Goal: Task Accomplishment & Management: Manage account settings

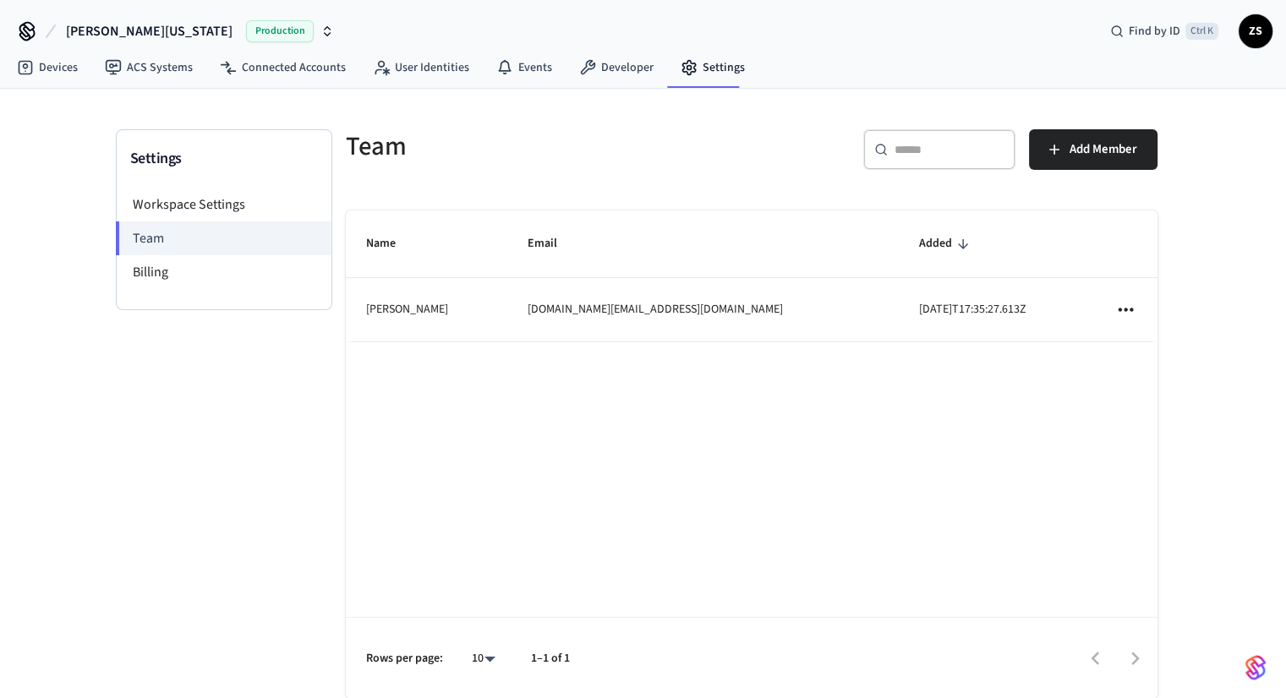
scroll to position [34, 0]
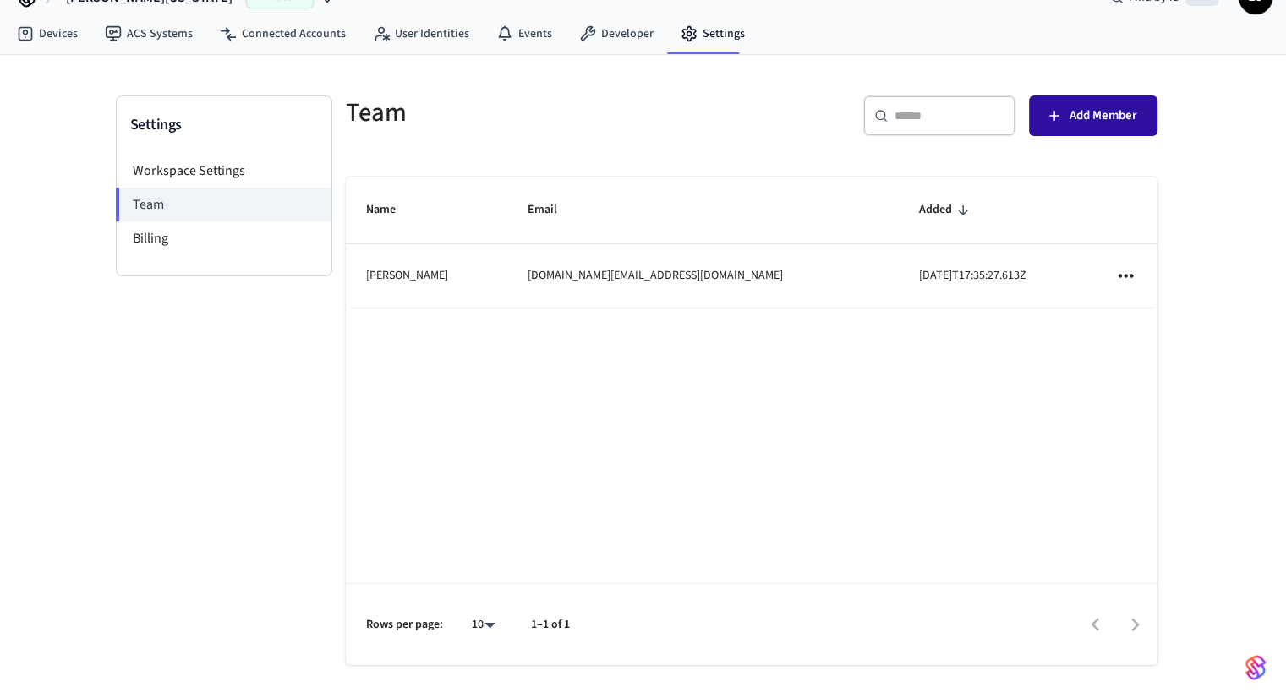
click at [1126, 116] on span "Add Member" at bounding box center [1103, 116] width 68 height 22
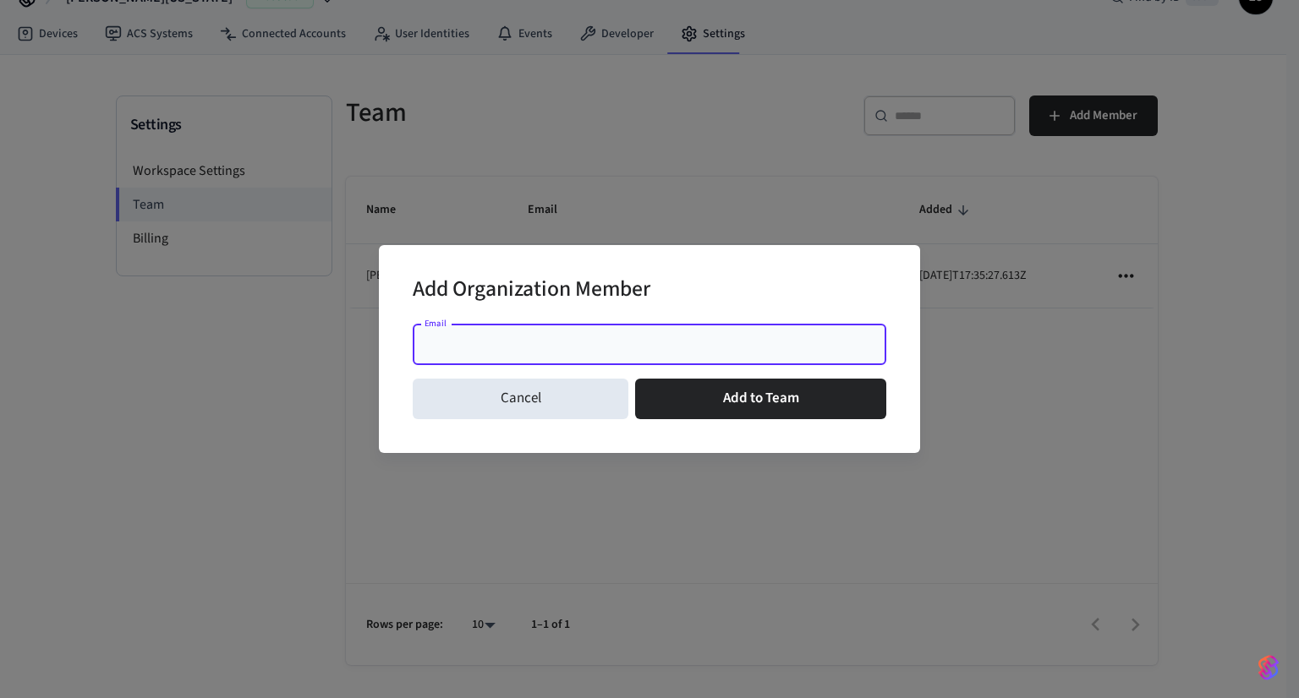
click at [639, 349] on input "Email" at bounding box center [649, 344] width 453 height 17
paste input "**********"
type input "**********"
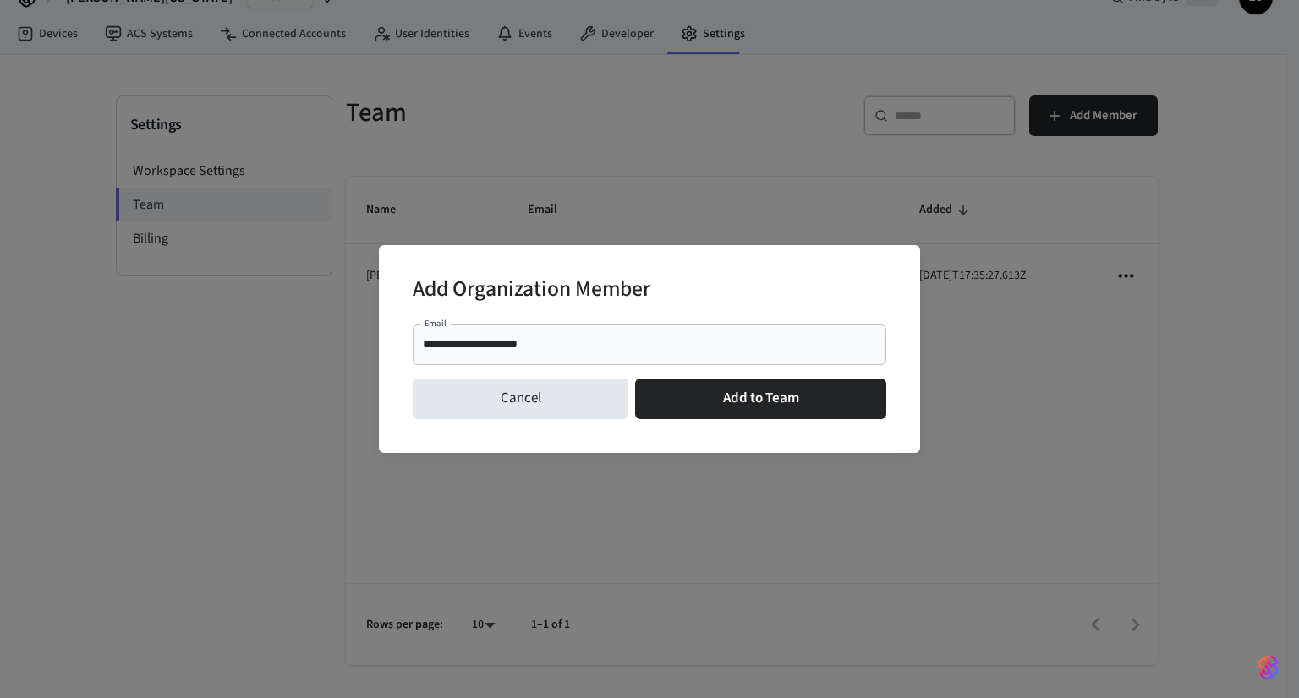
click at [678, 287] on div "Add Organization Member" at bounding box center [649, 291] width 473 height 52
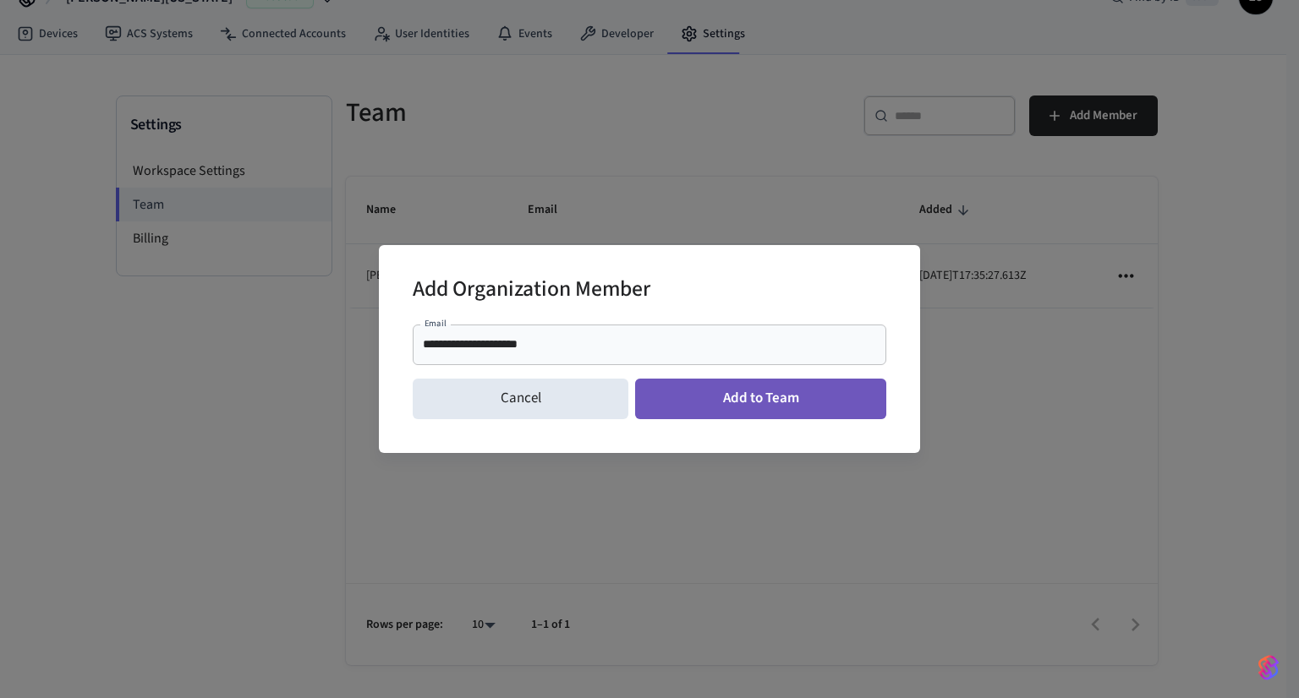
click at [691, 401] on button "Add to Team" at bounding box center [760, 399] width 251 height 41
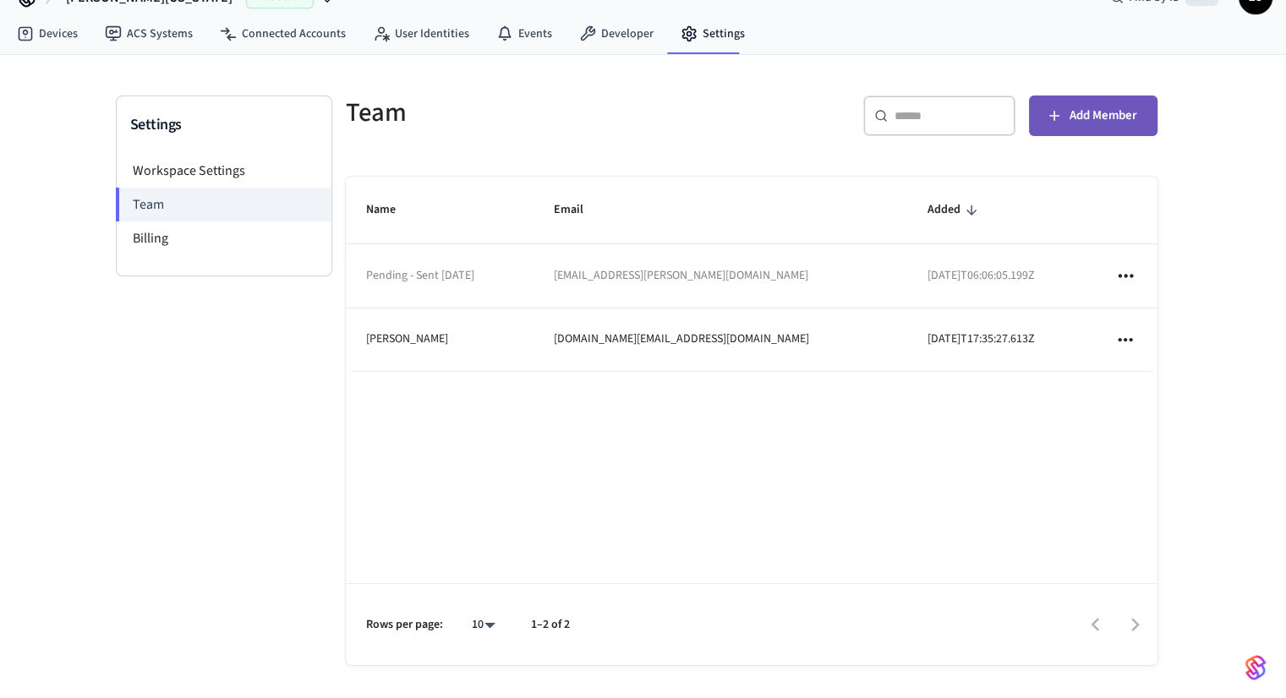
click at [1058, 115] on icon "button" at bounding box center [1054, 115] width 17 height 17
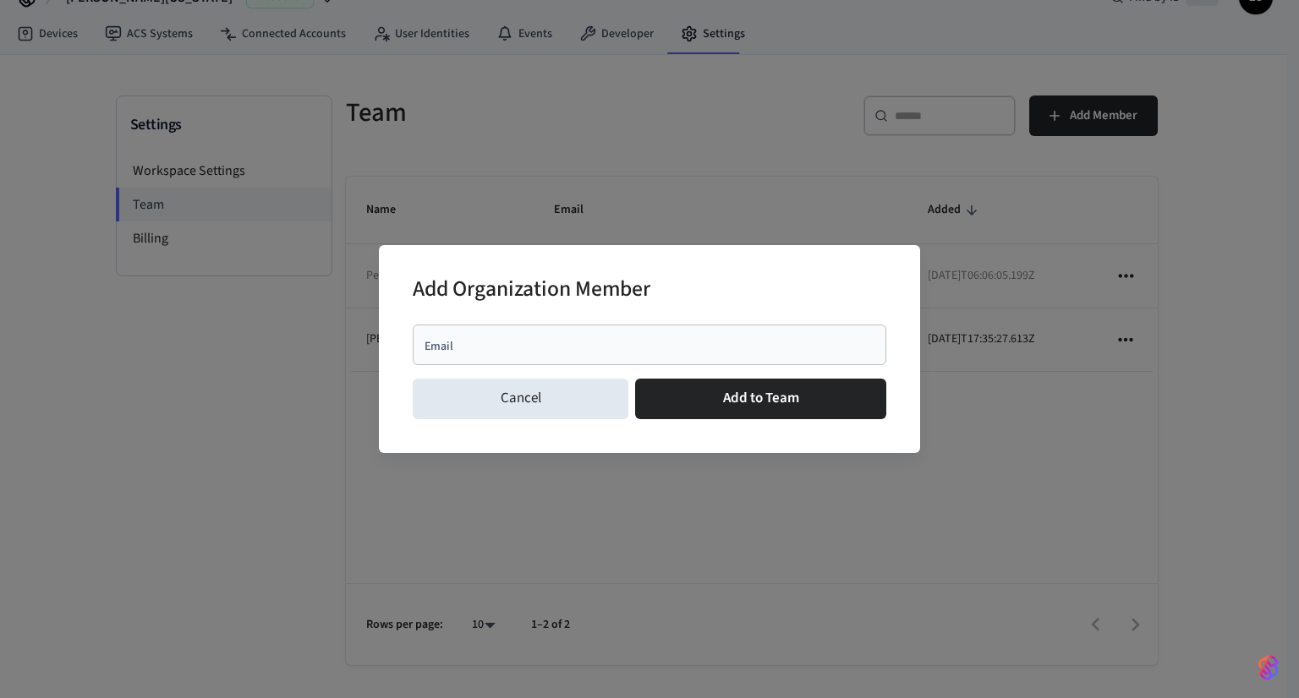
click at [695, 354] on div "Email" at bounding box center [649, 345] width 473 height 41
paste input "**********"
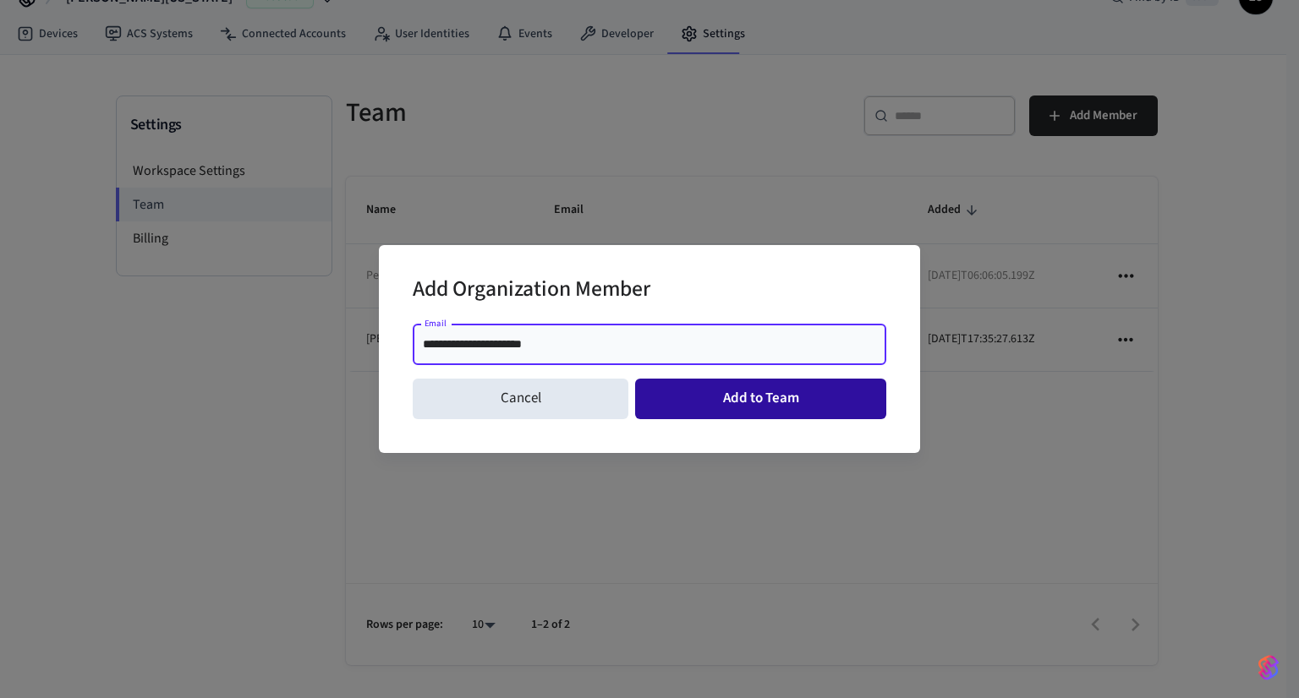
type input "**********"
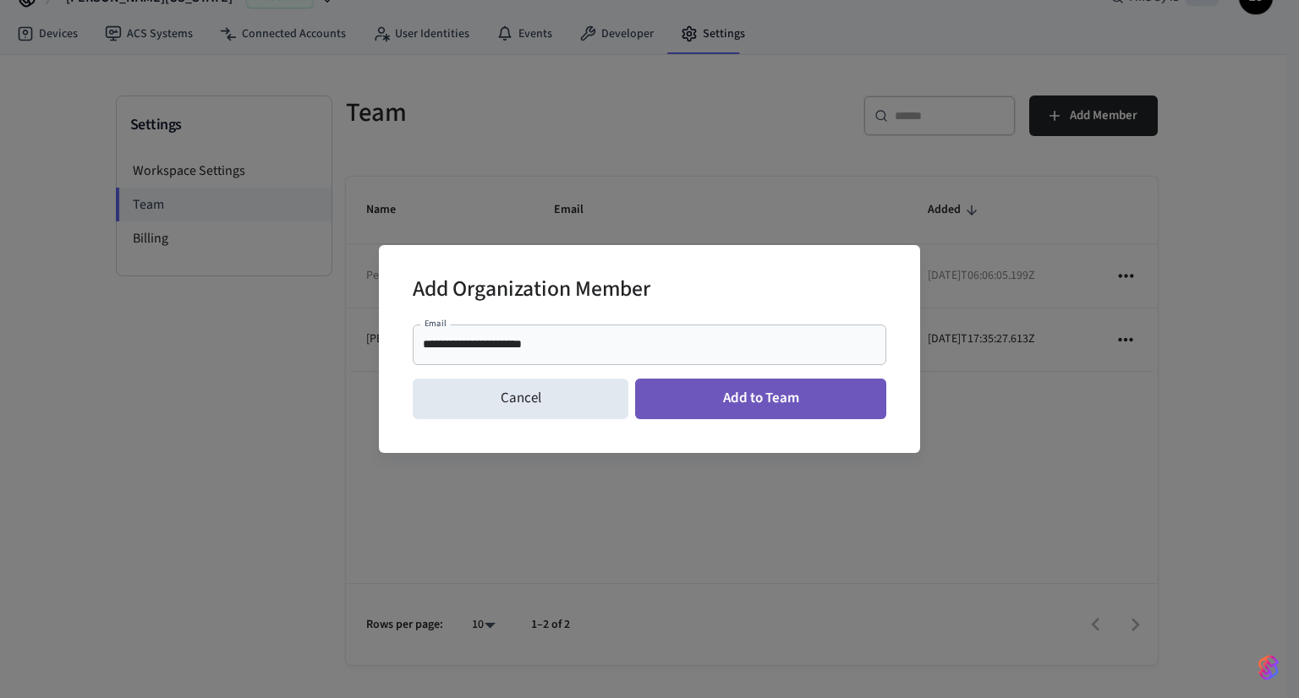
click at [714, 396] on button "Add to Team" at bounding box center [760, 399] width 251 height 41
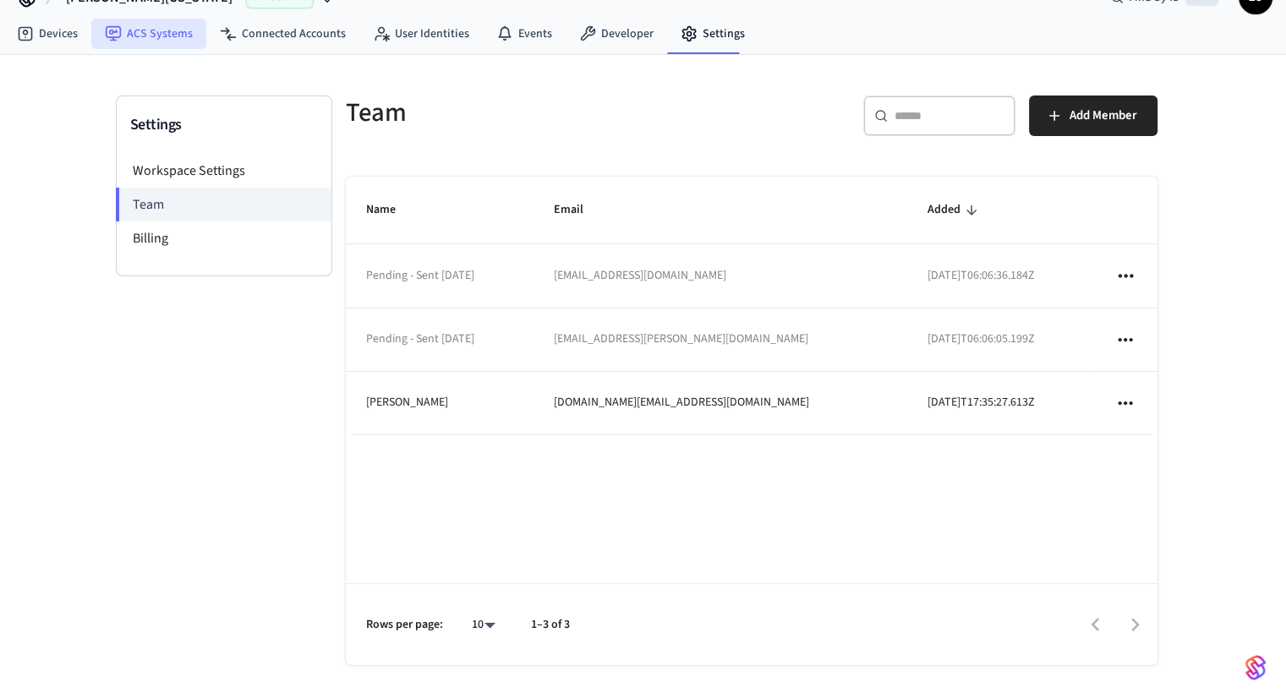
scroll to position [0, 0]
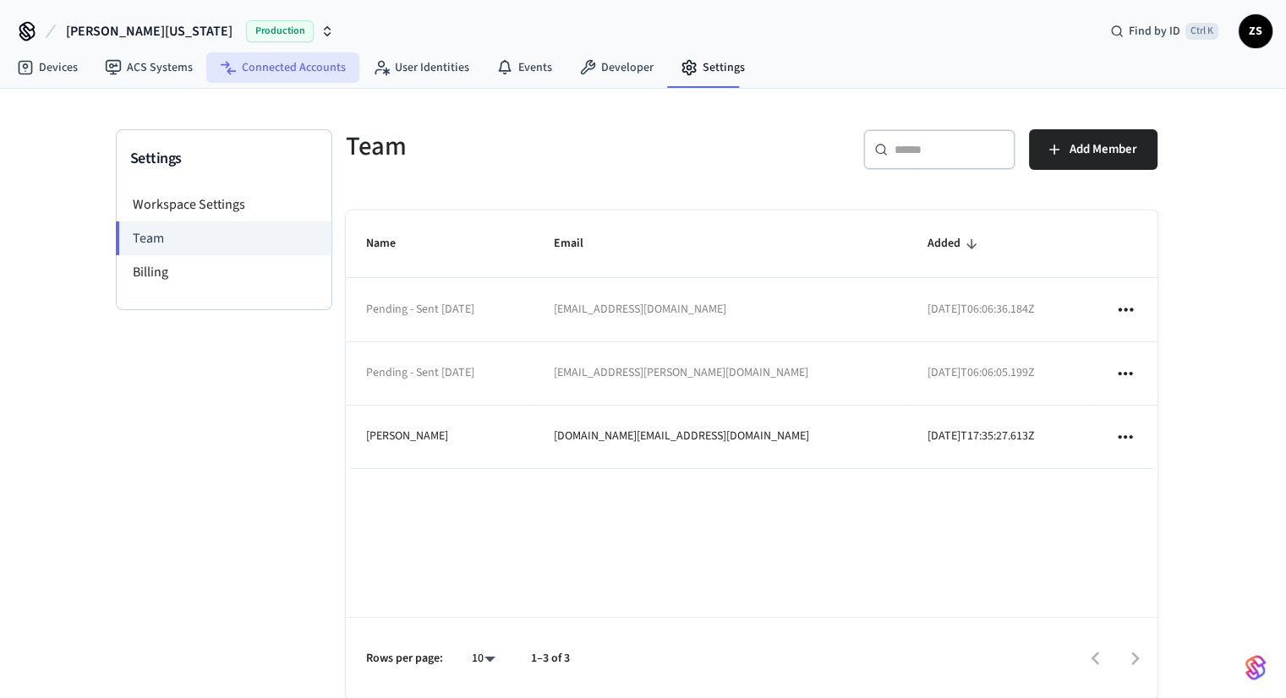
click at [273, 67] on link "Connected Accounts" at bounding box center [282, 67] width 153 height 30
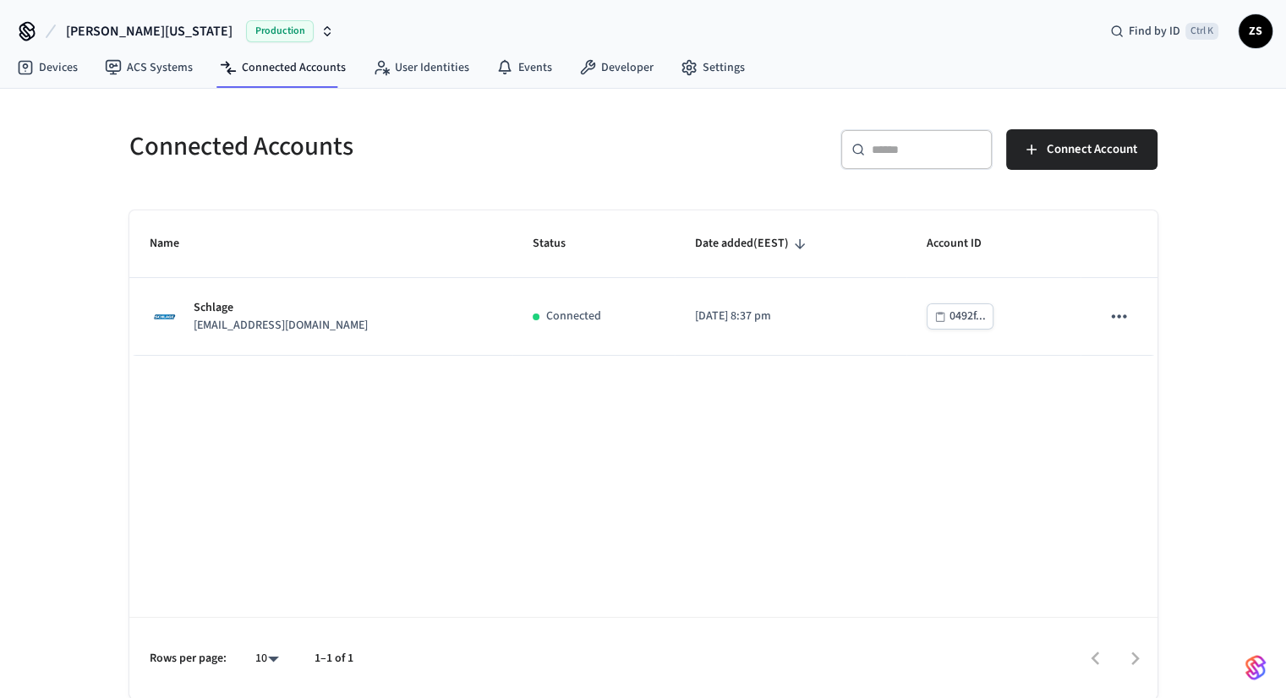
click at [112, 28] on span "[PERSON_NAME][US_STATE]" at bounding box center [149, 31] width 167 height 20
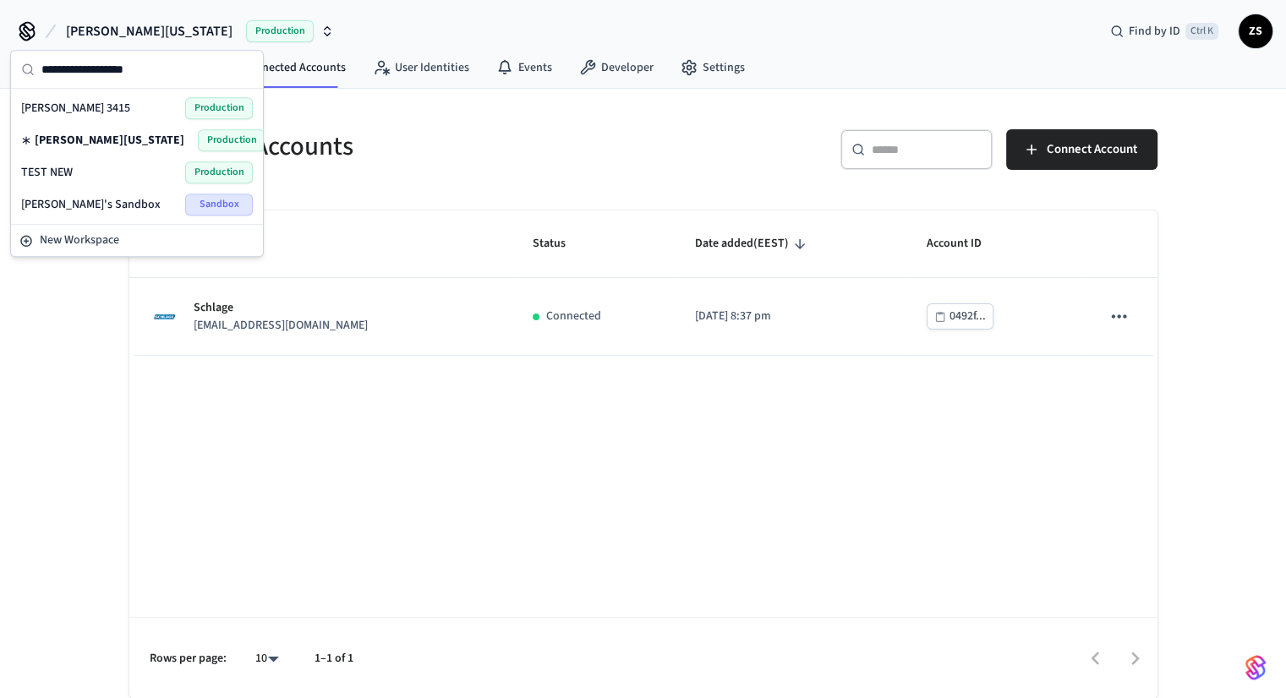
click at [373, 153] on h5 "Connected Accounts" at bounding box center [381, 146] width 504 height 35
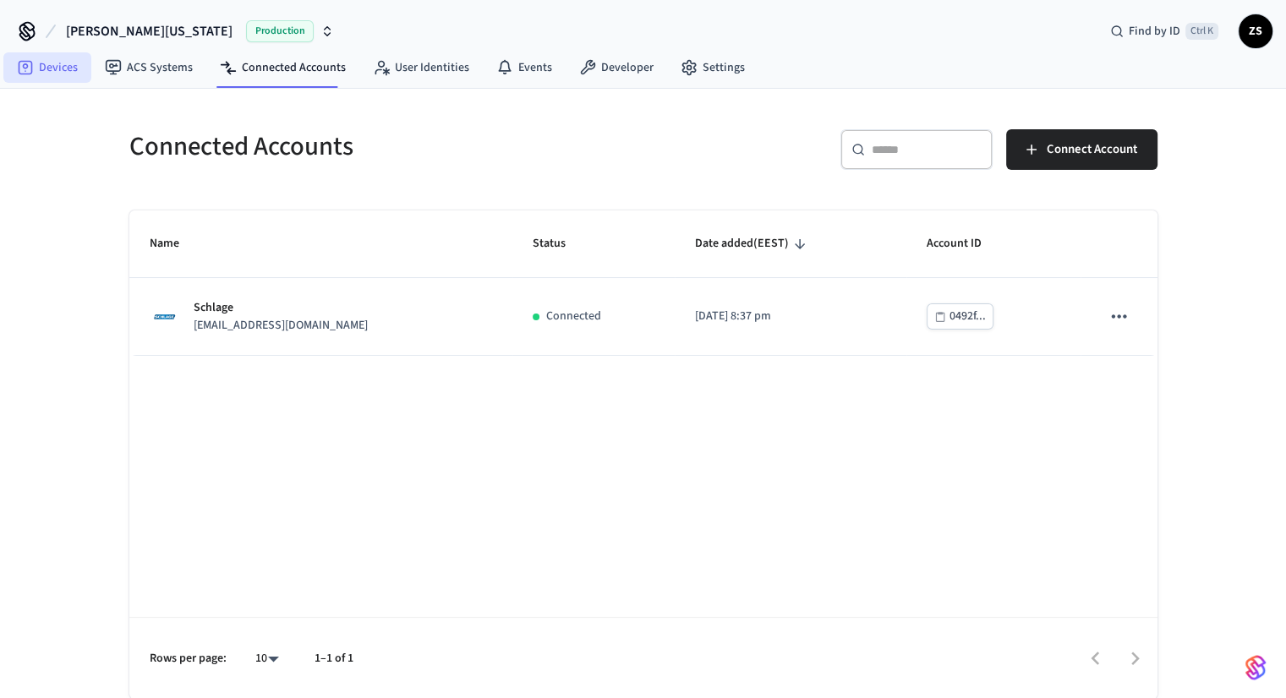
click at [46, 57] on link "Devices" at bounding box center [47, 67] width 88 height 30
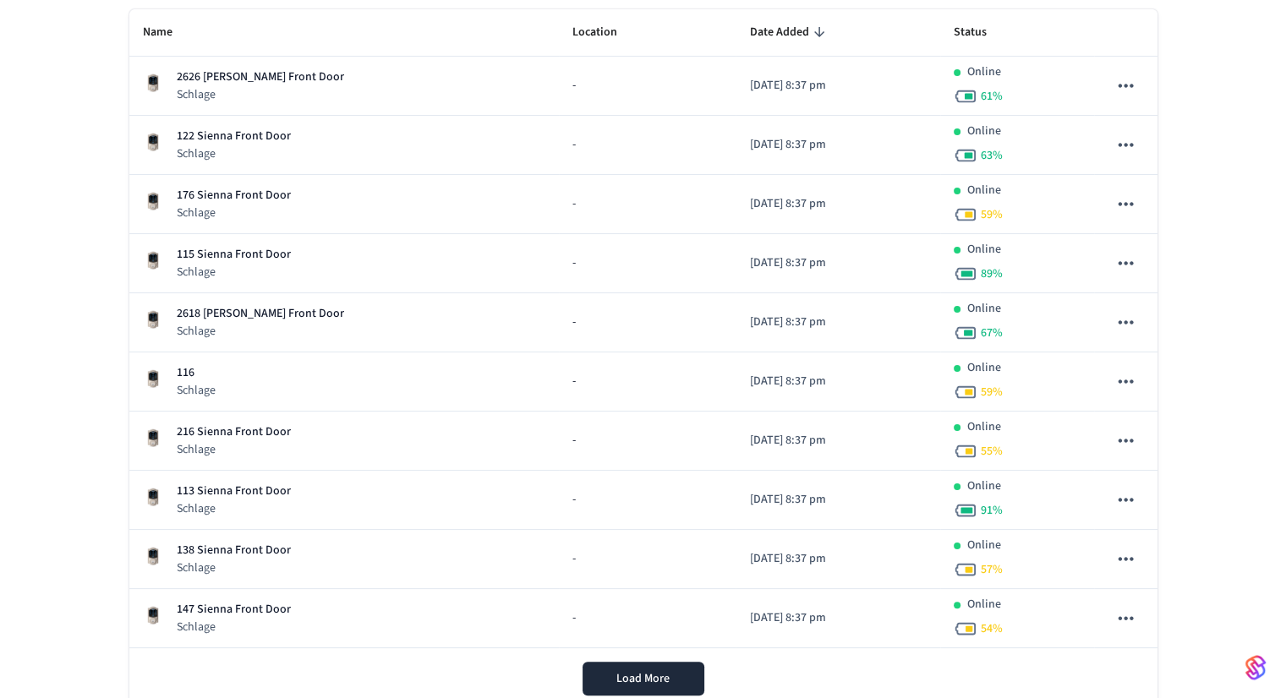
scroll to position [243, 0]
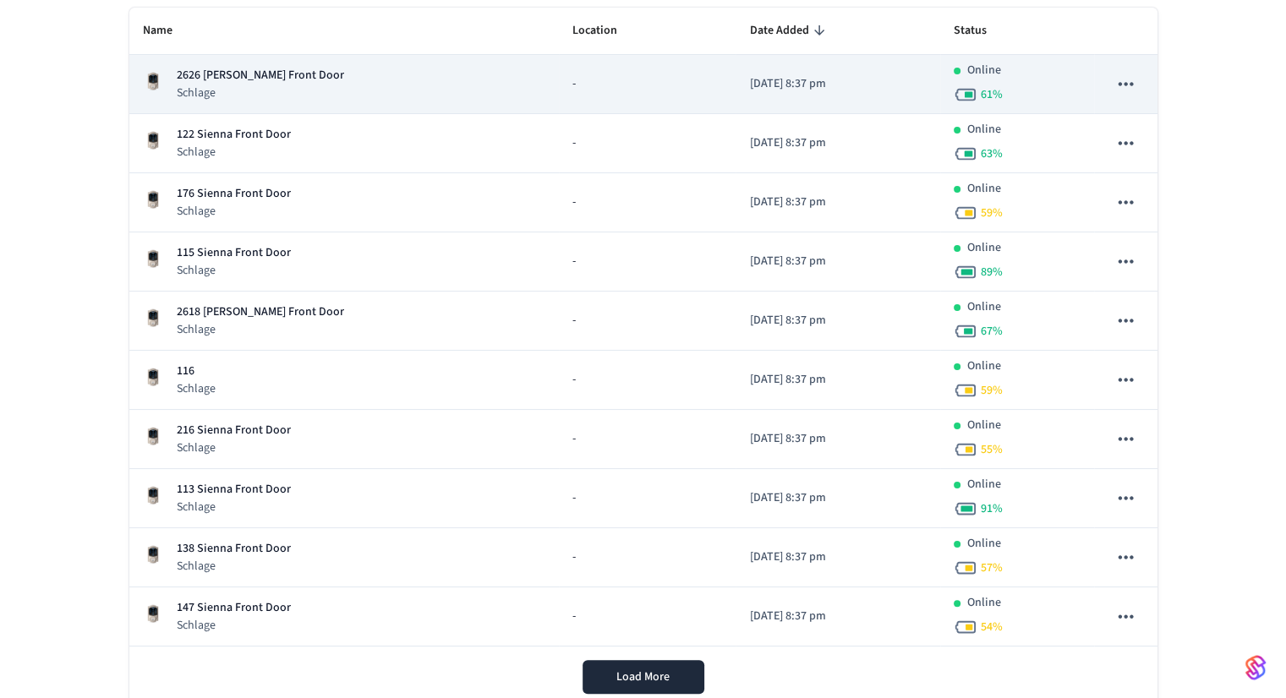
click at [276, 72] on p "2626 [PERSON_NAME] Front Door" at bounding box center [260, 76] width 167 height 18
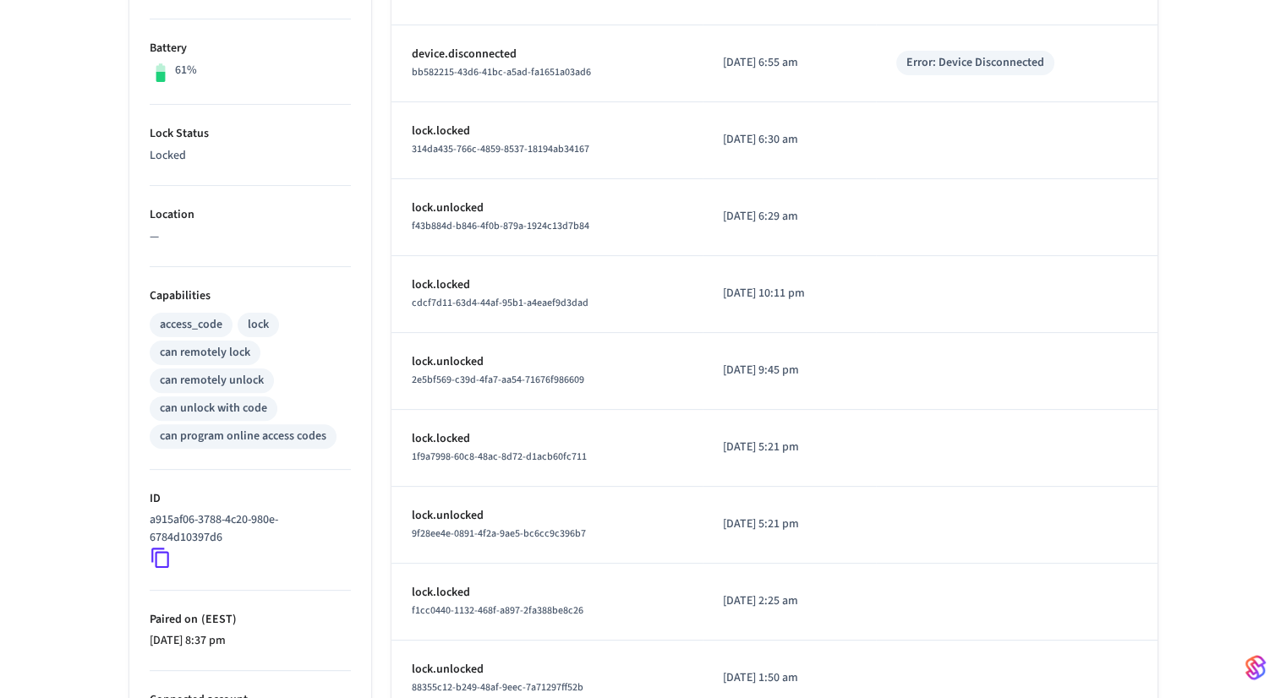
scroll to position [424, 0]
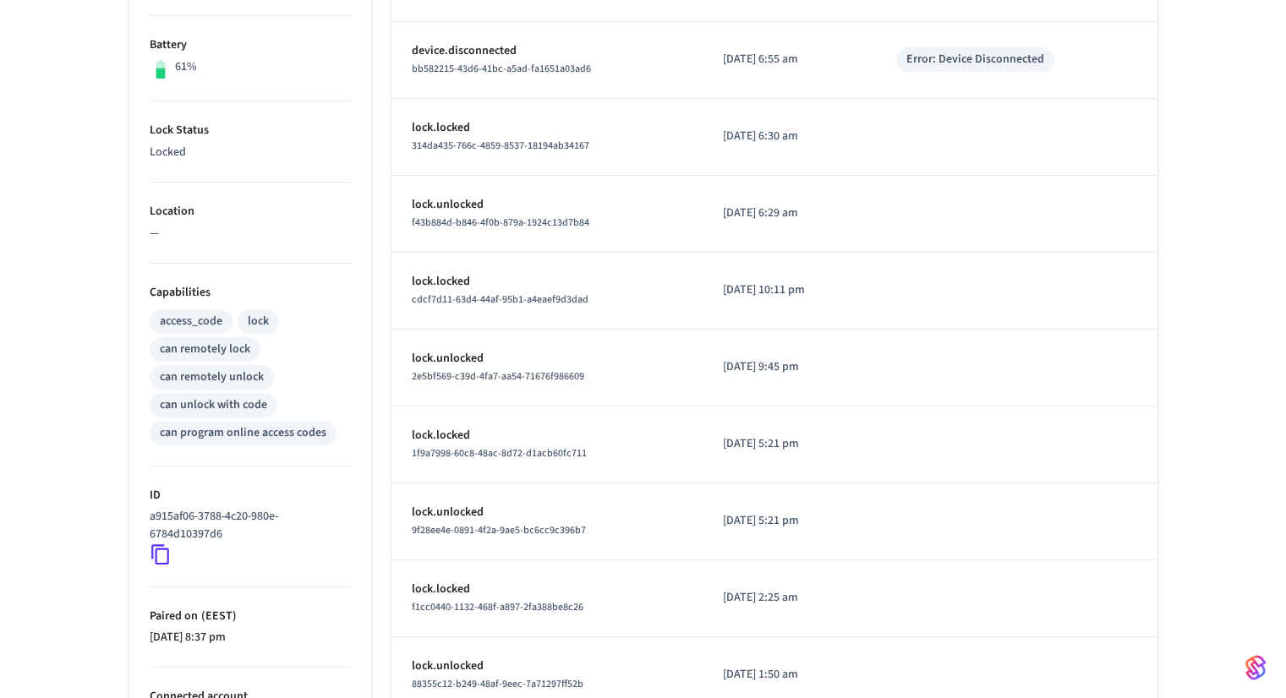
drag, startPoint x: 162, startPoint y: 553, endPoint x: 139, endPoint y: 579, distance: 34.8
click at [139, 579] on ul "Type Schlage Status Online Battery 61% Lock Status Locked Location — Capabiliti…" at bounding box center [250, 342] width 242 height 976
click at [158, 555] on icon at bounding box center [161, 555] width 22 height 22
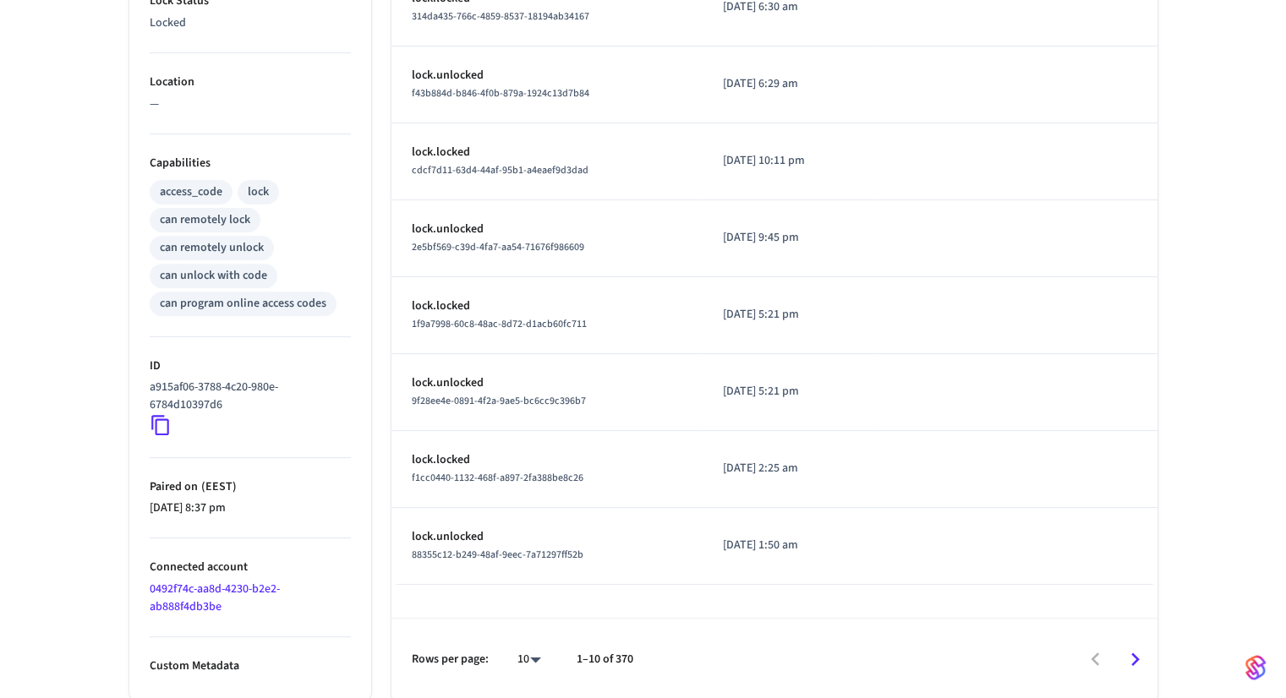
drag, startPoint x: 230, startPoint y: 607, endPoint x: 145, endPoint y: 579, distance: 89.0
drag, startPoint x: 145, startPoint y: 579, endPoint x: 108, endPoint y: 576, distance: 37.4
click at [109, 576] on div "Properties Type Schlage Status Online Battery 61% Lock Status Locked Location —…" at bounding box center [240, 186] width 262 height 1027
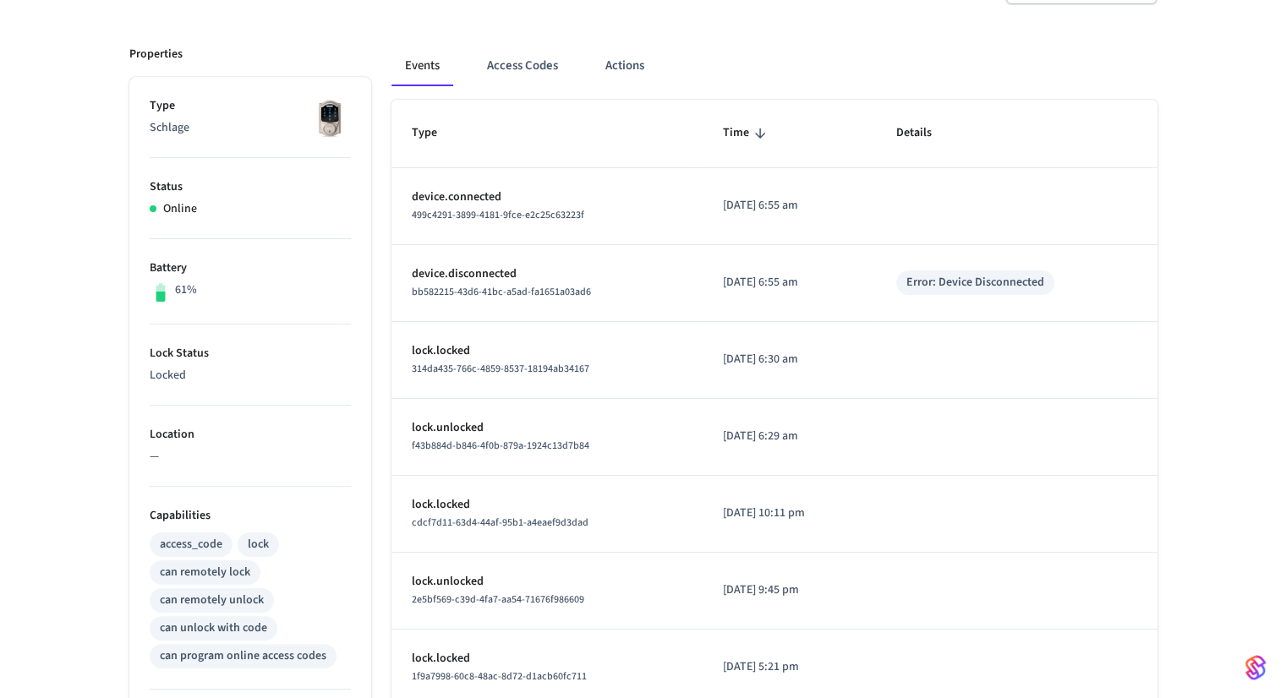
scroll to position [0, 0]
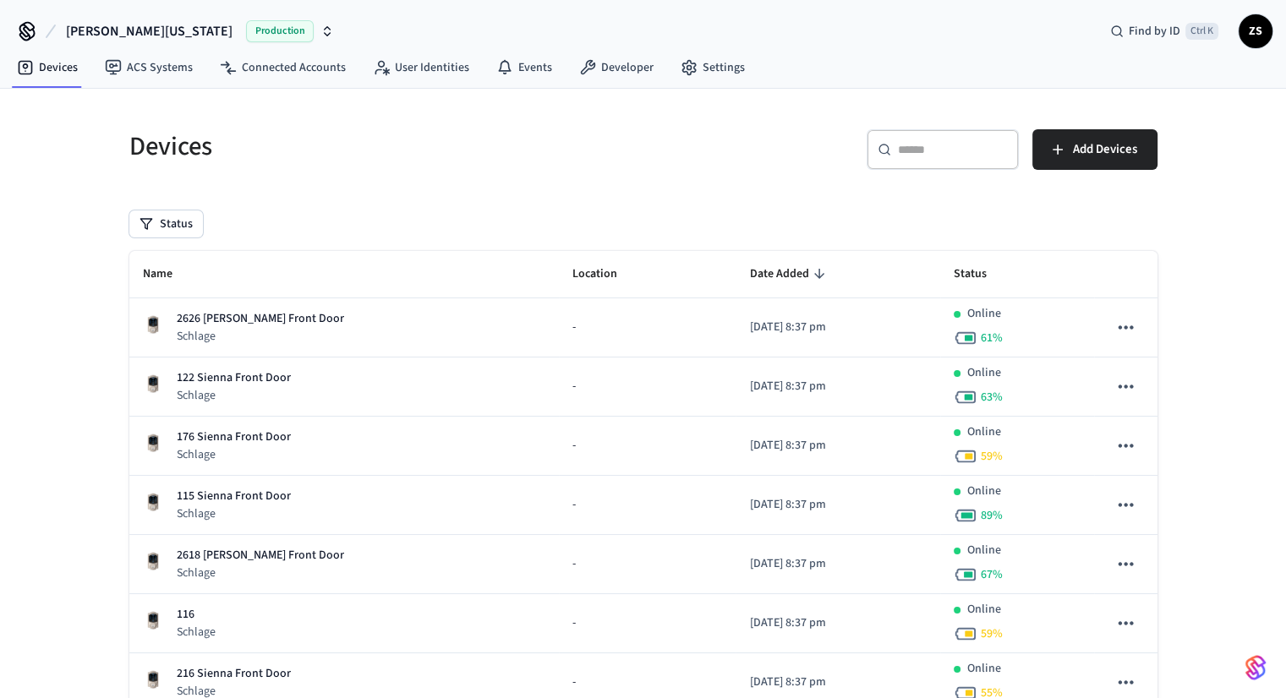
scroll to position [243, 0]
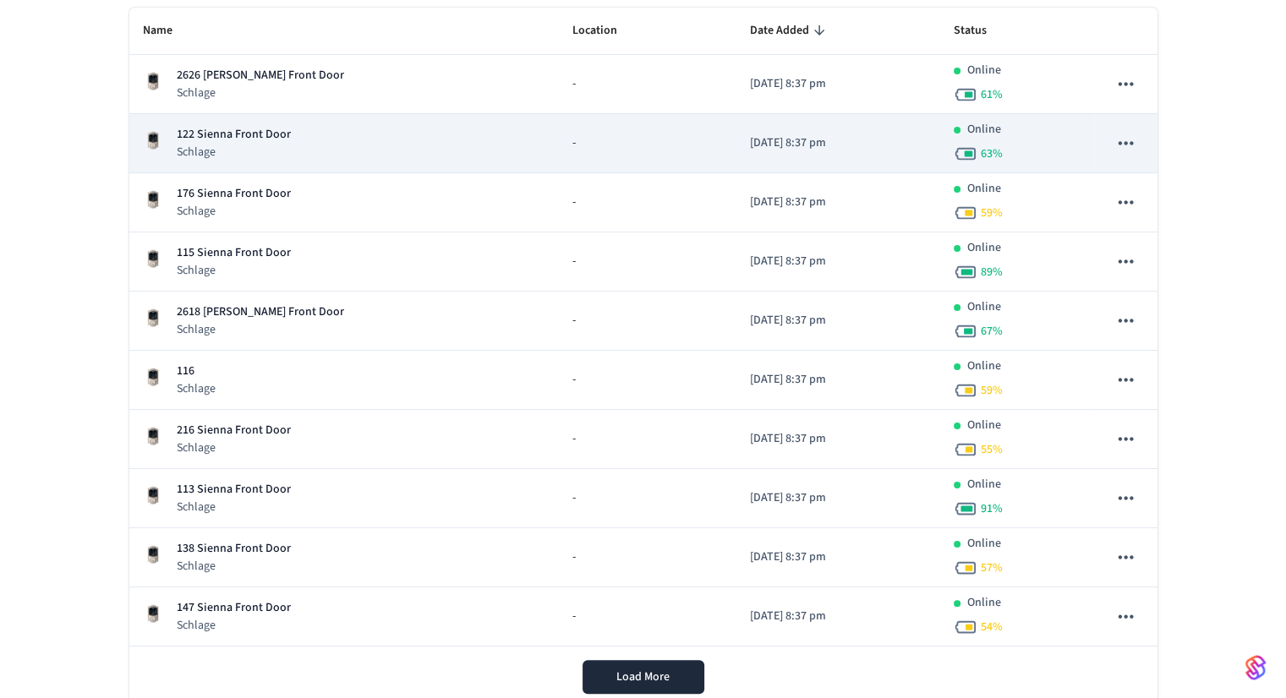
click at [287, 144] on p "Schlage" at bounding box center [234, 152] width 114 height 17
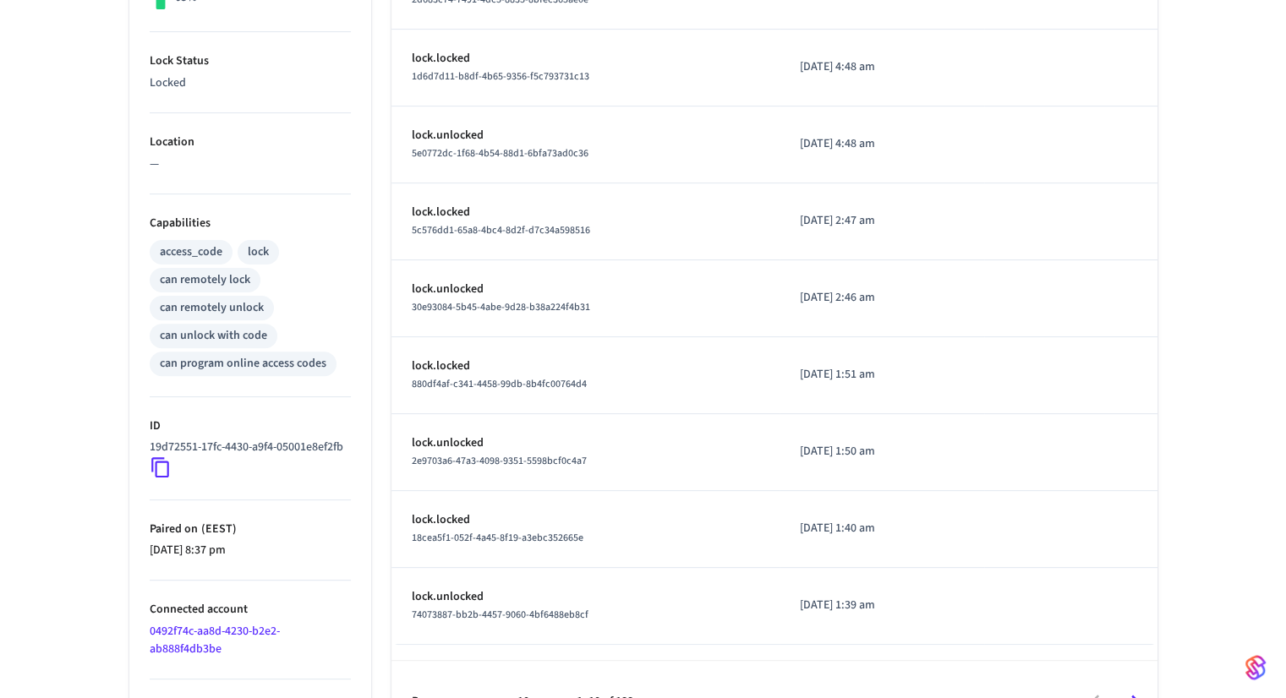
scroll to position [500, 0]
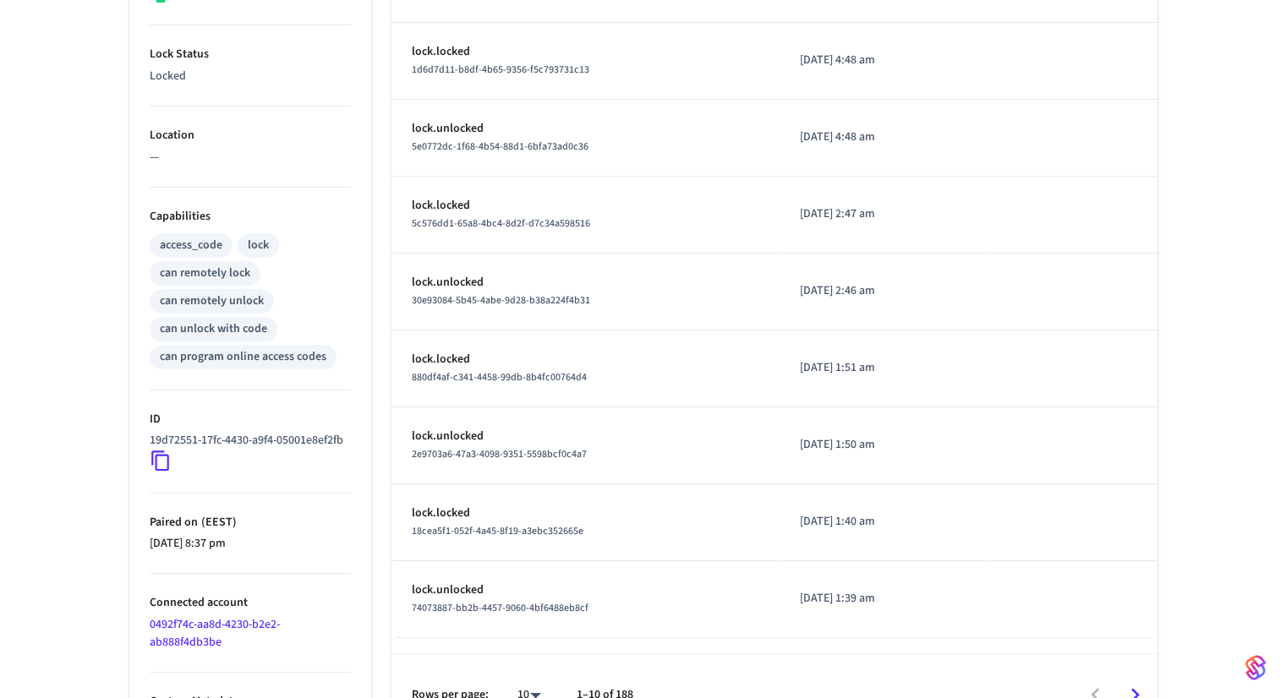
click at [161, 472] on icon at bounding box center [161, 461] width 22 height 22
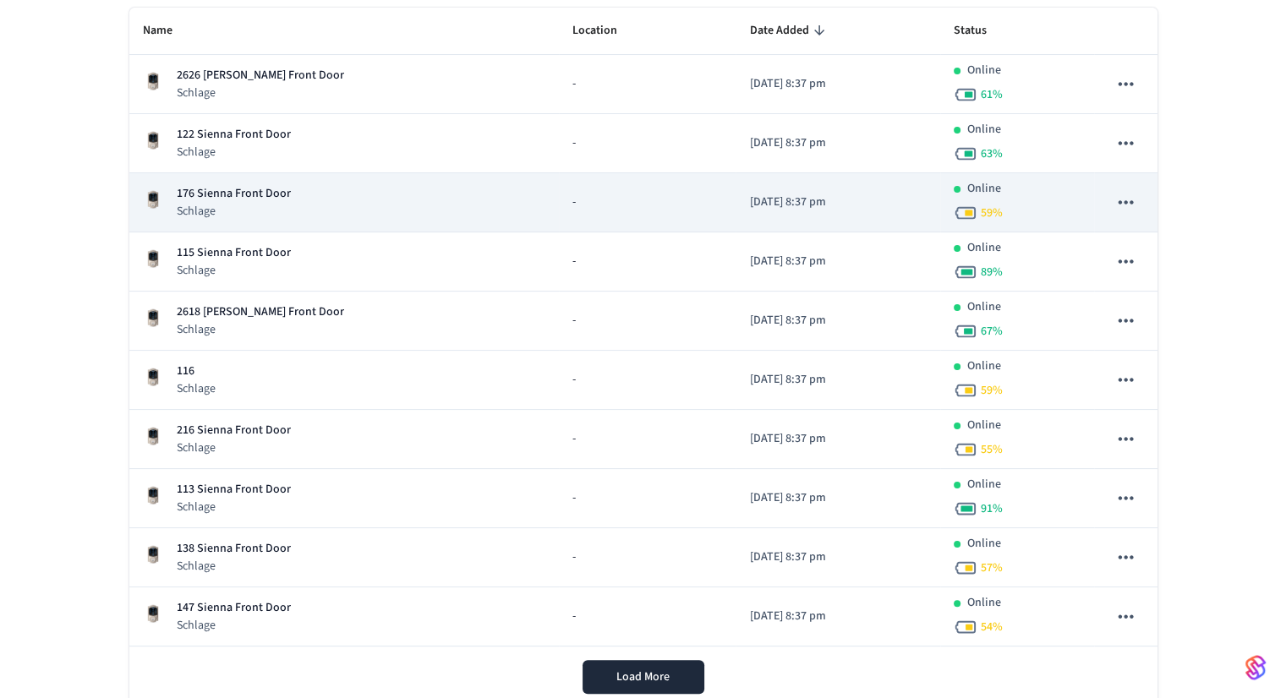
click at [243, 190] on p "176 Sienna Front Door" at bounding box center [234, 194] width 114 height 18
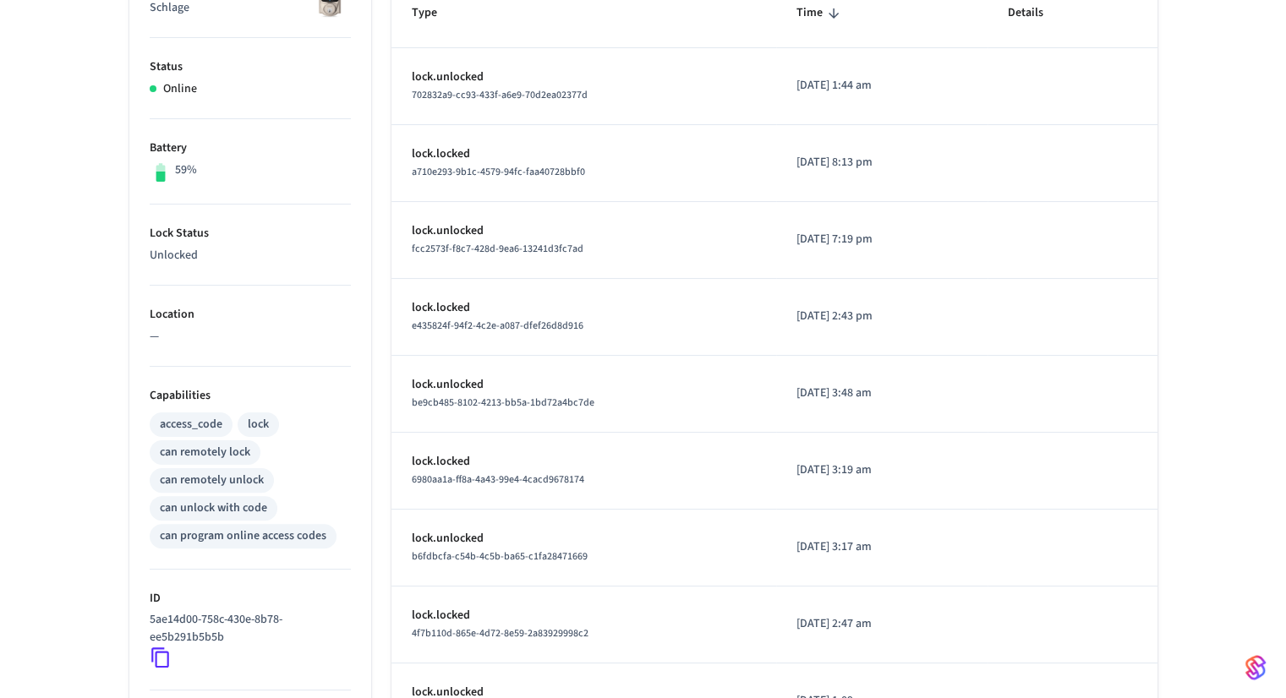
scroll to position [323, 0]
click at [158, 651] on icon at bounding box center [161, 656] width 22 height 22
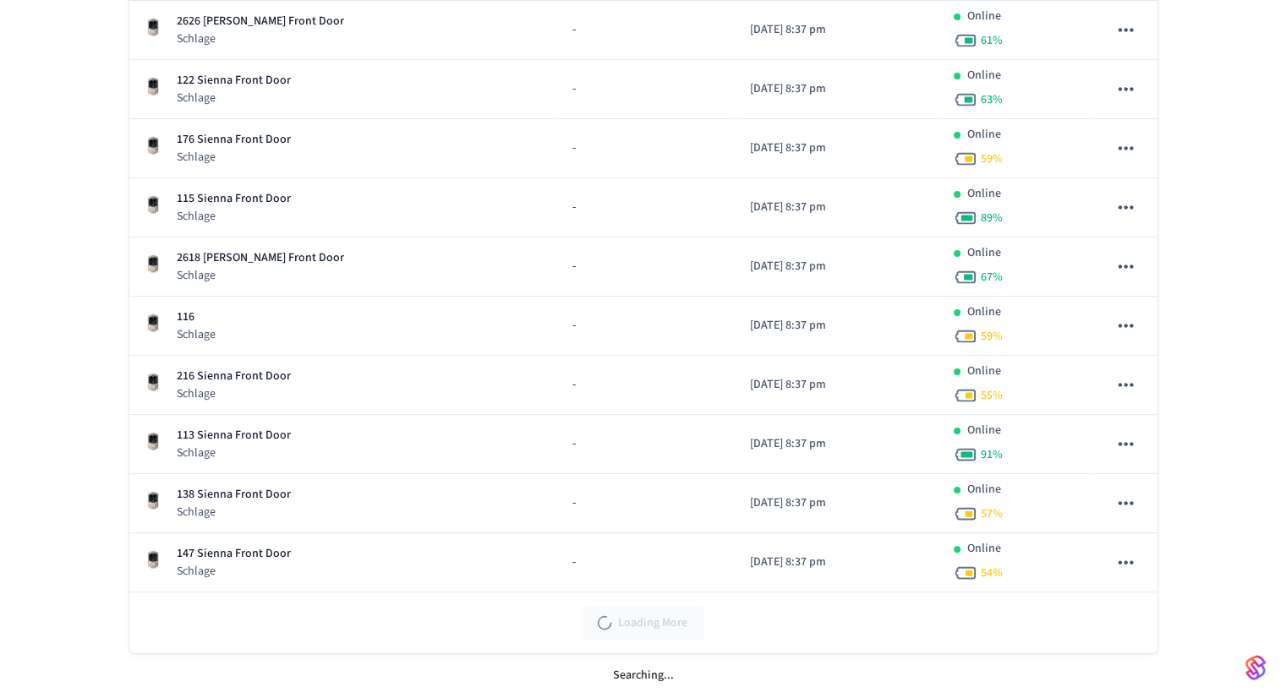
scroll to position [243, 0]
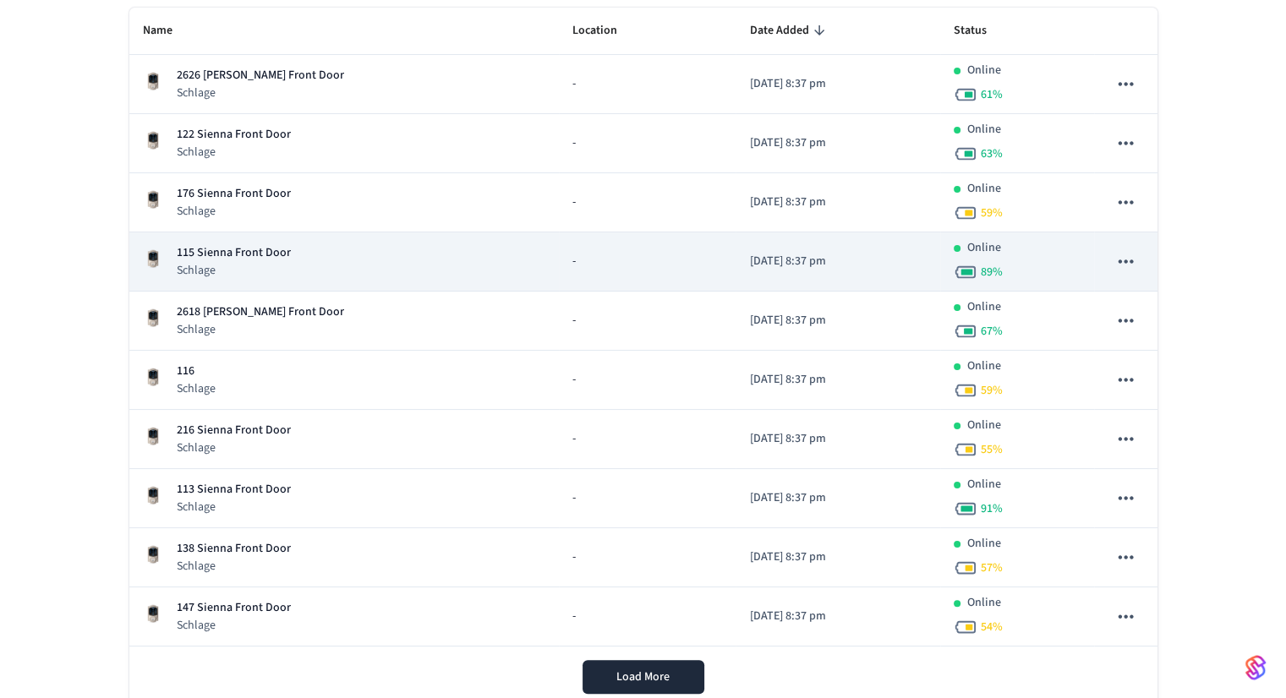
click at [195, 250] on p "115 Sienna Front Door" at bounding box center [234, 253] width 114 height 18
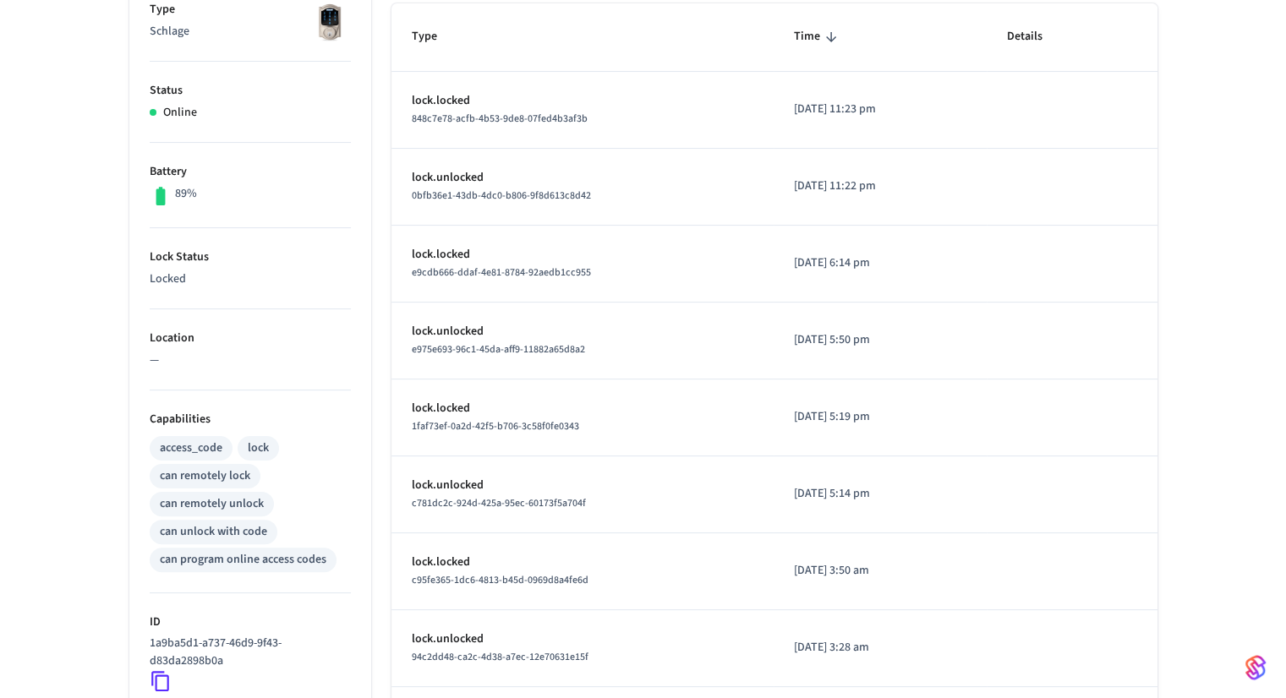
scroll to position [554, 0]
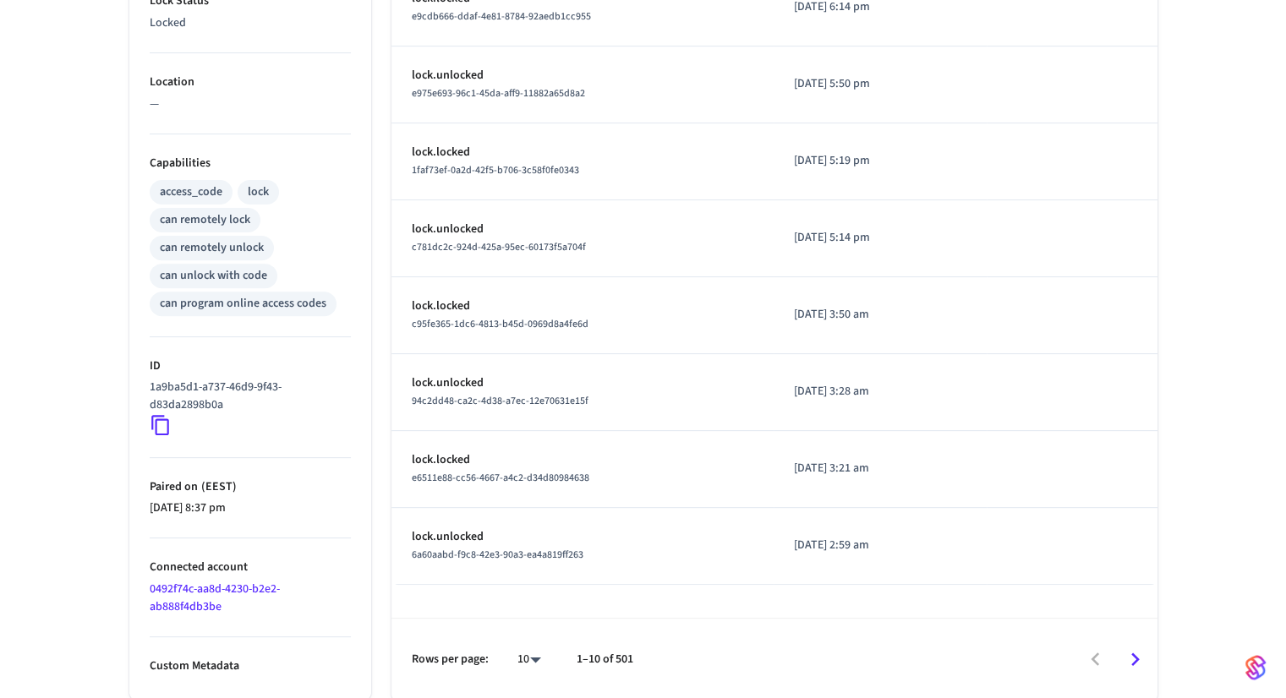
drag, startPoint x: 161, startPoint y: 430, endPoint x: 122, endPoint y: 358, distance: 82.5
click at [122, 358] on div "Properties Type Schlage Status Online Battery 89% Lock Status Locked Location —…" at bounding box center [240, 186] width 262 height 1027
click at [159, 424] on icon at bounding box center [161, 425] width 22 height 22
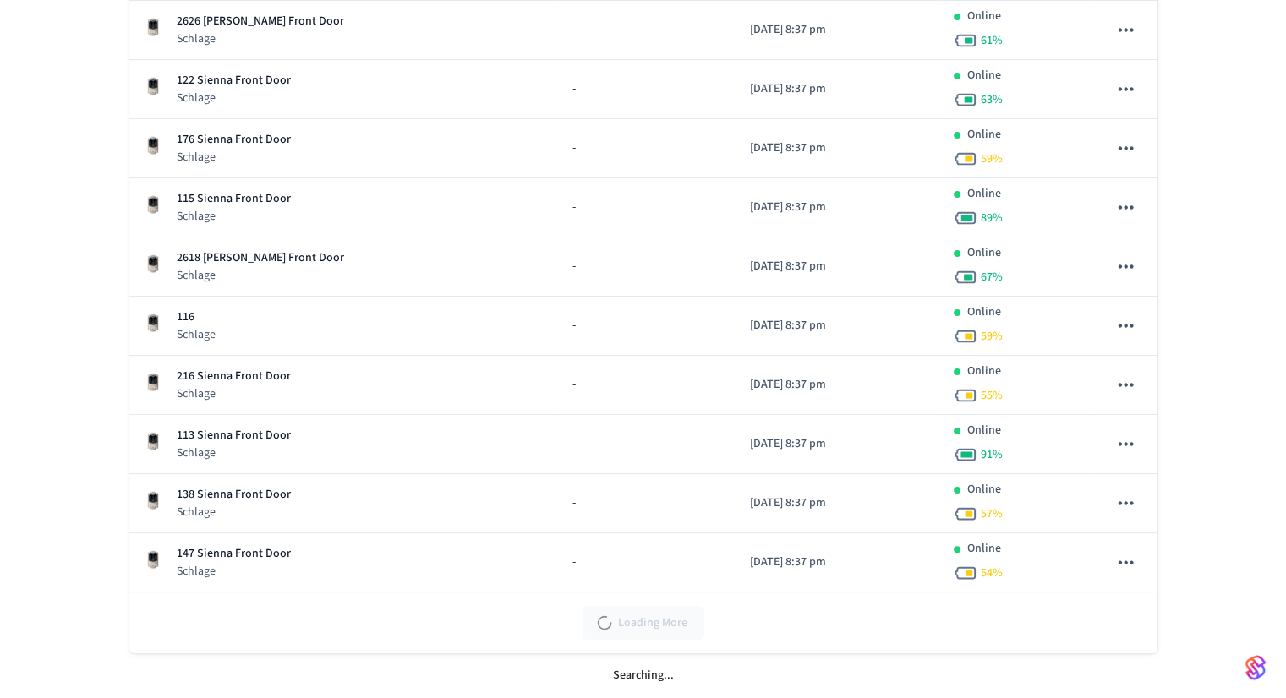
scroll to position [243, 0]
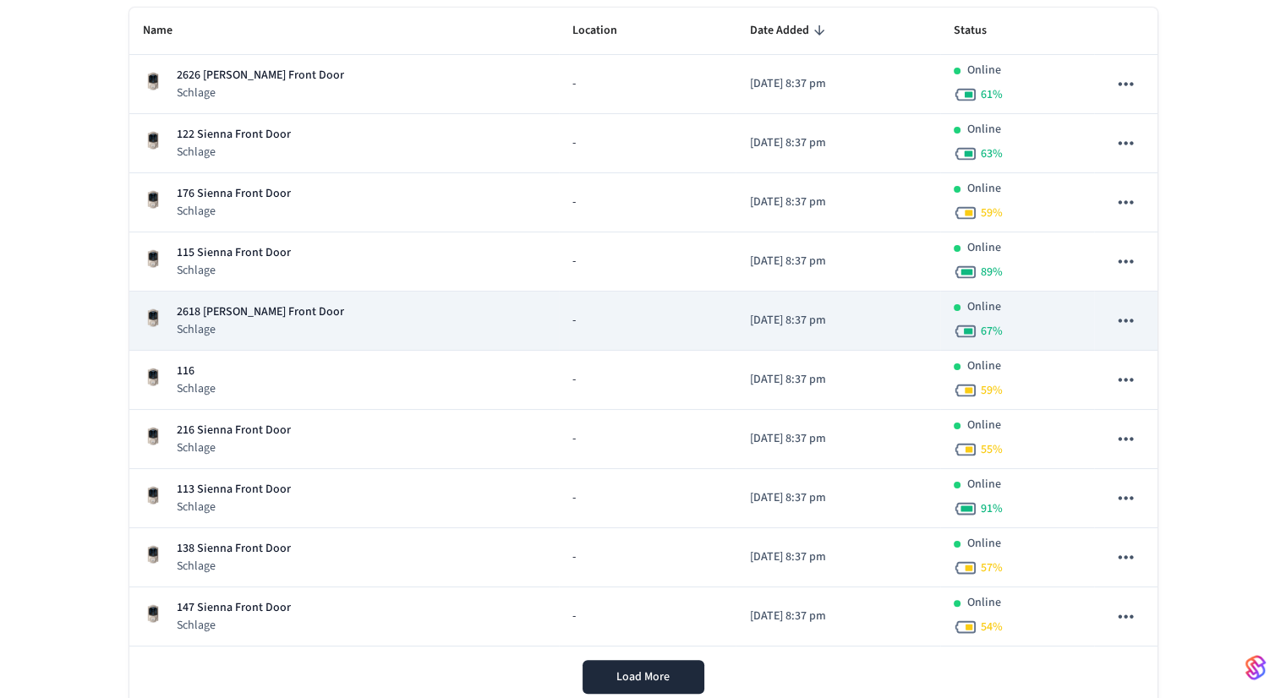
click at [227, 308] on p "2618 [PERSON_NAME] Front Door" at bounding box center [260, 313] width 167 height 18
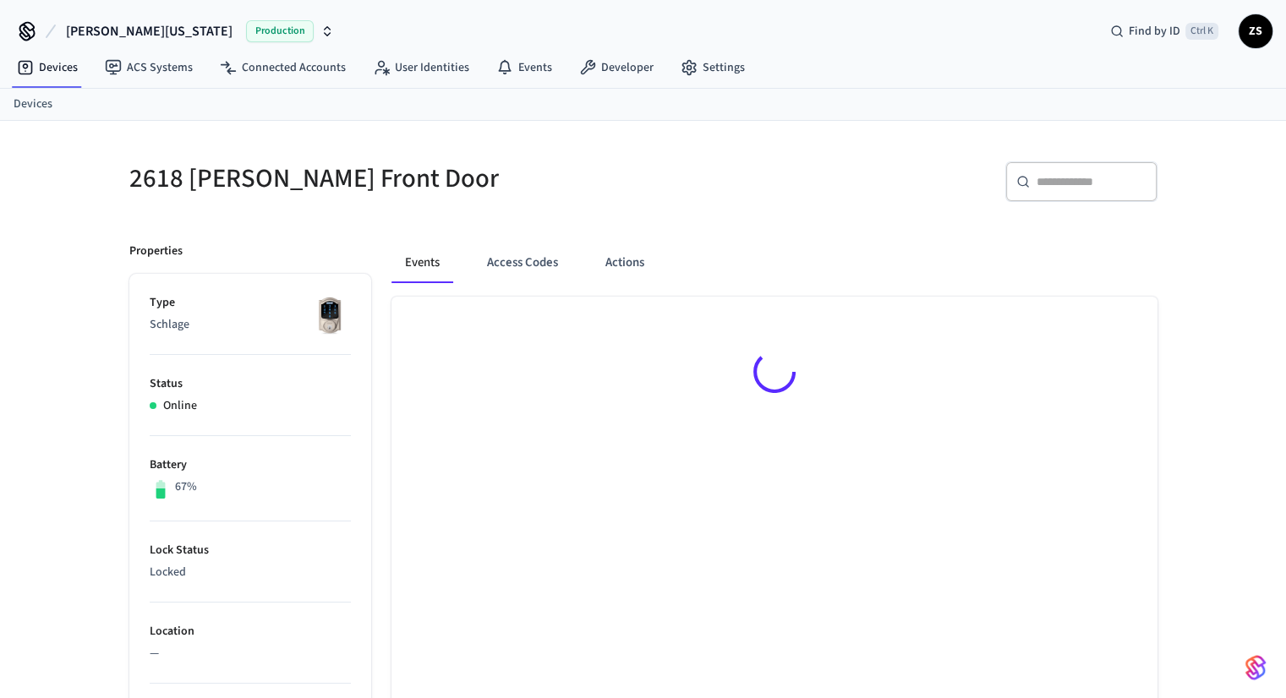
click at [227, 308] on p "Type" at bounding box center [250, 303] width 201 height 18
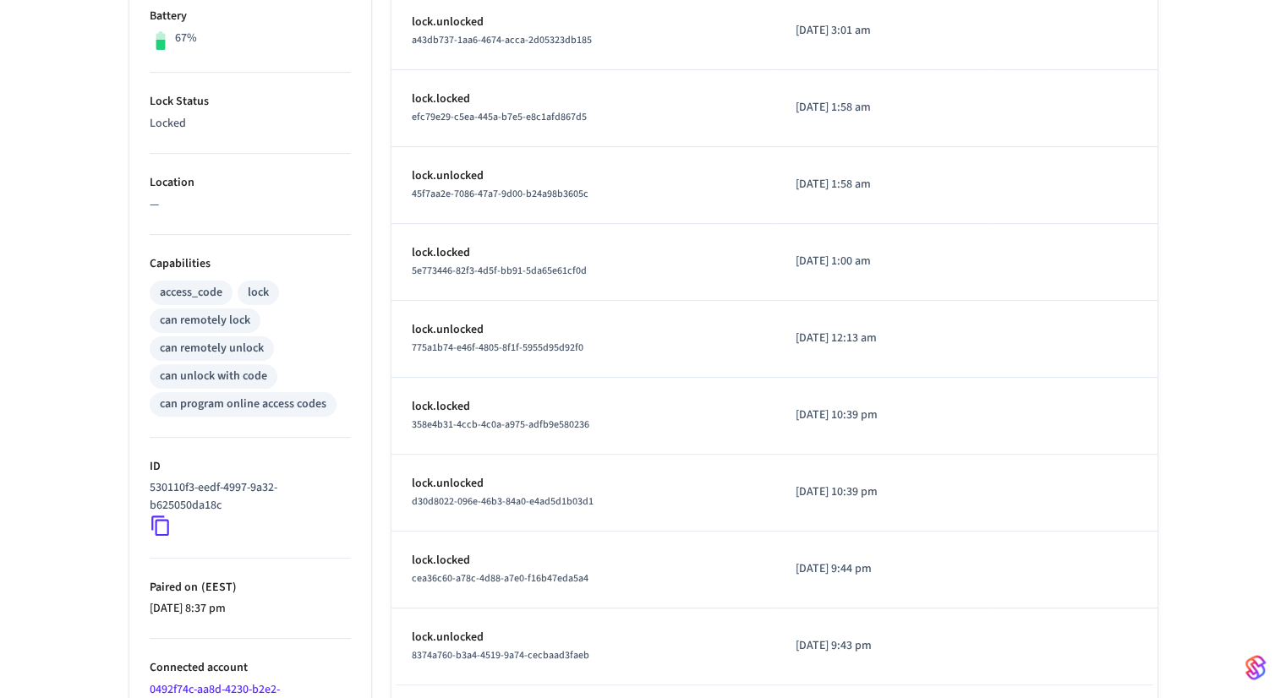
scroll to position [465, 0]
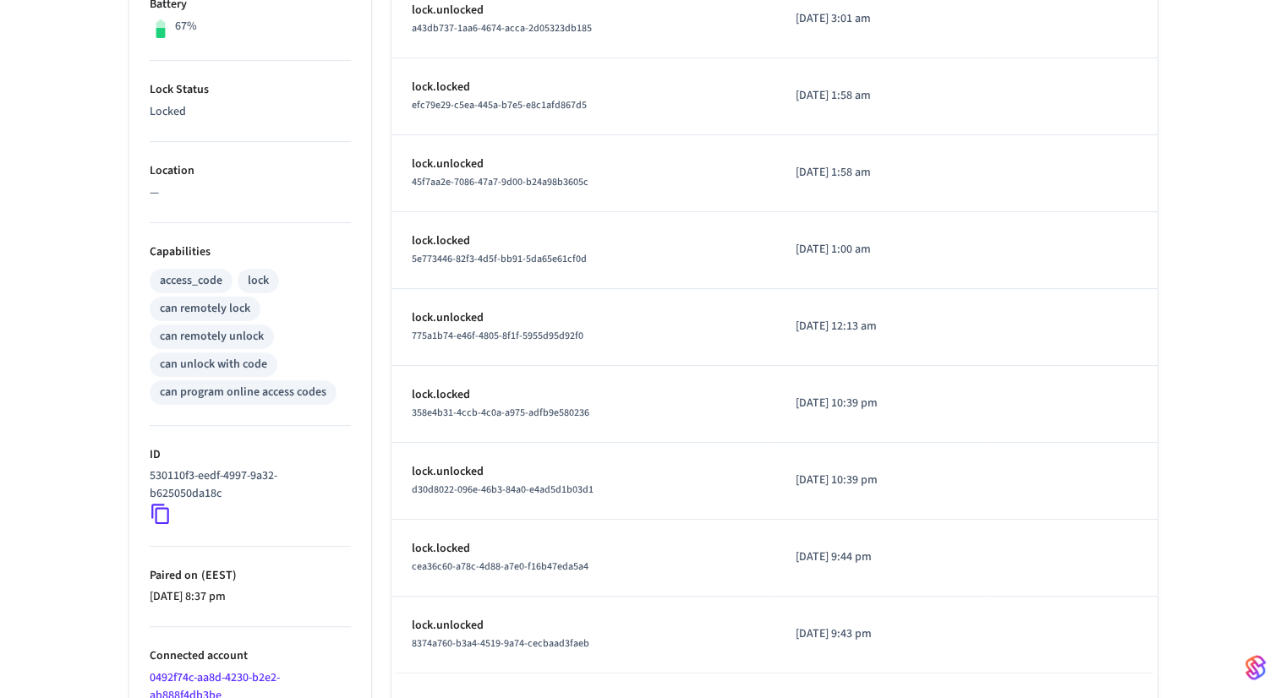
click at [161, 515] on icon at bounding box center [161, 514] width 22 height 22
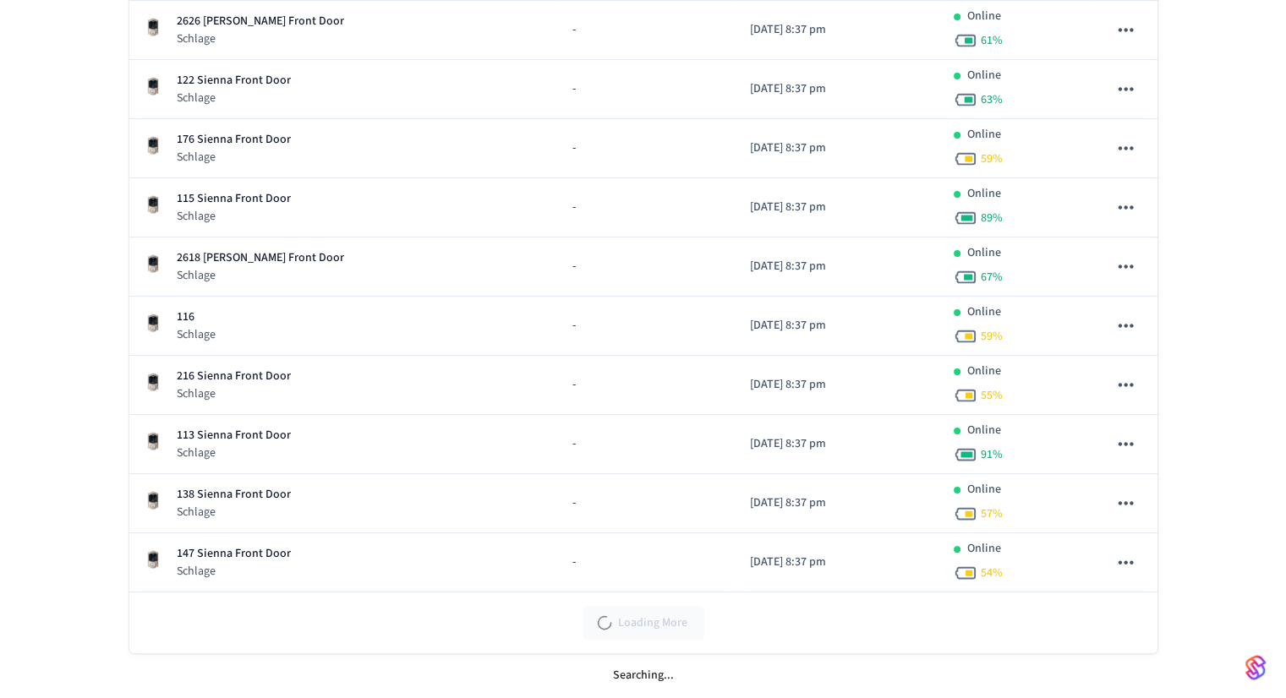
scroll to position [243, 0]
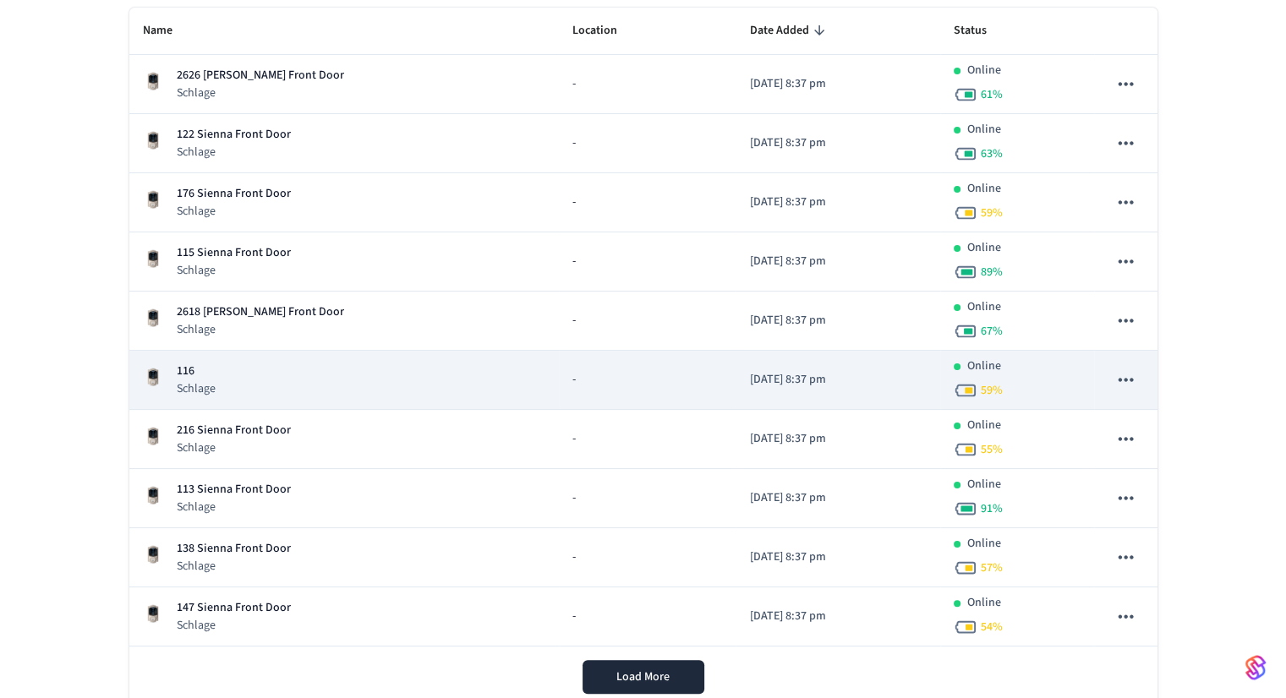
click at [189, 366] on p "116" at bounding box center [196, 372] width 39 height 18
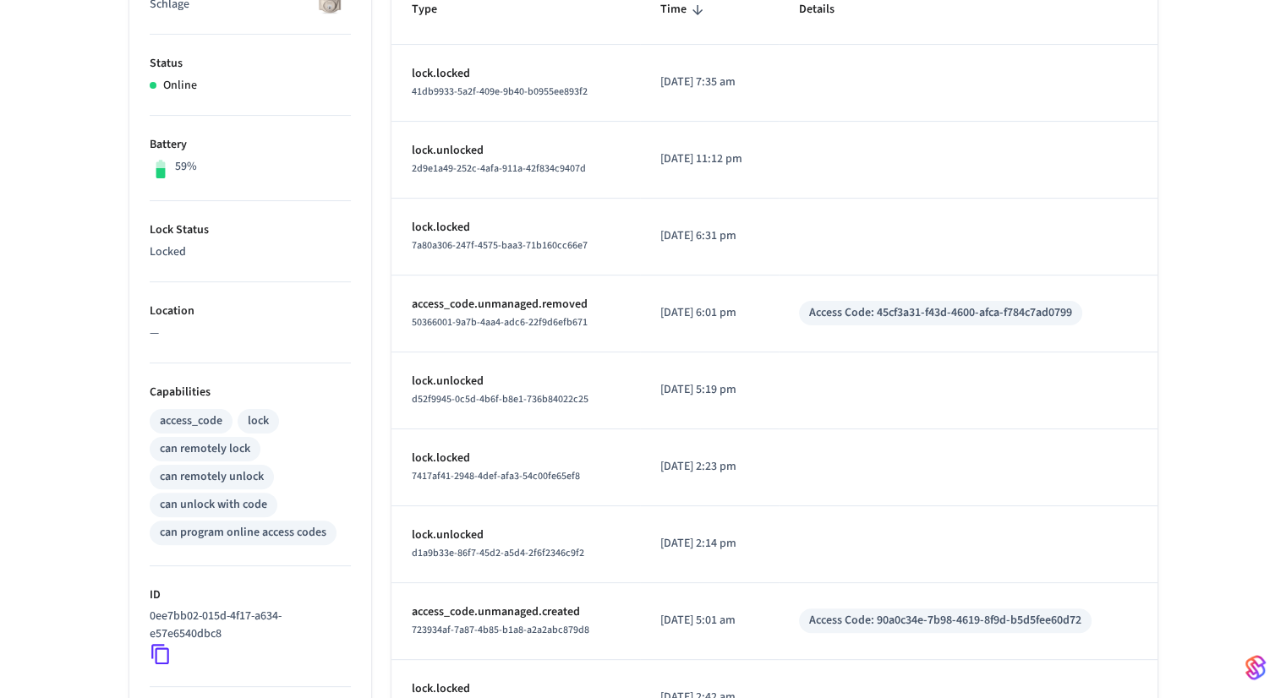
scroll to position [327, 0]
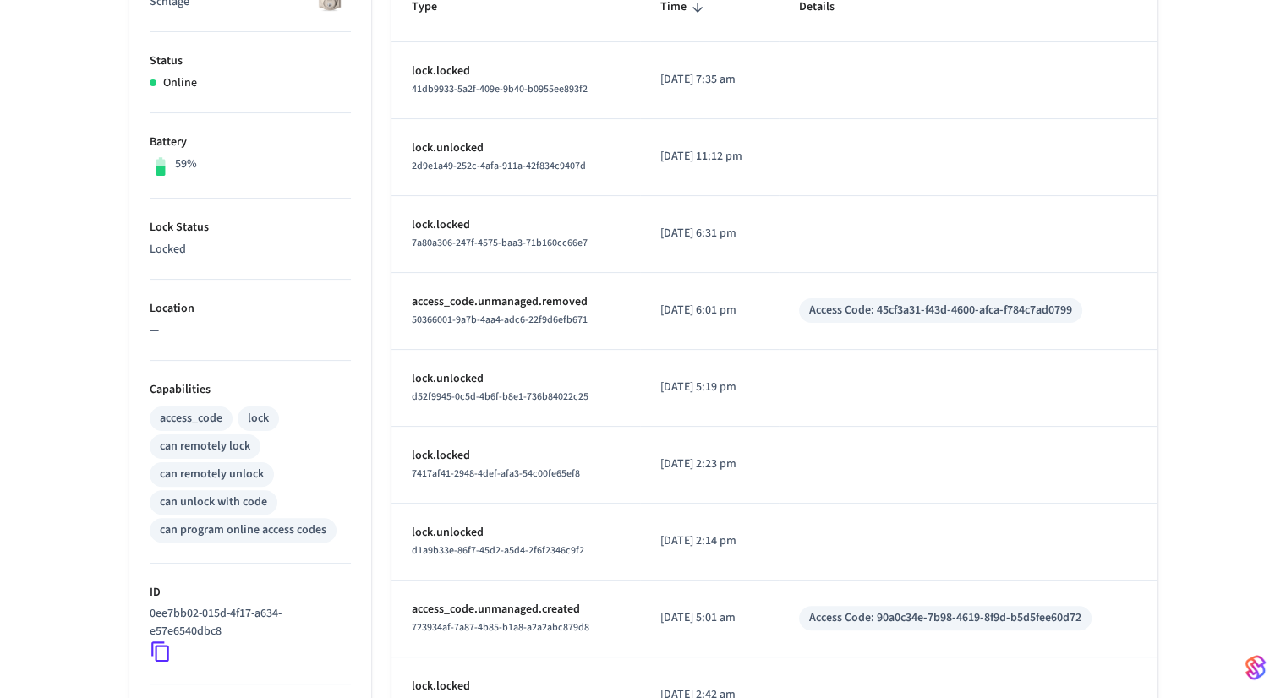
click at [157, 647] on icon at bounding box center [161, 652] width 22 height 22
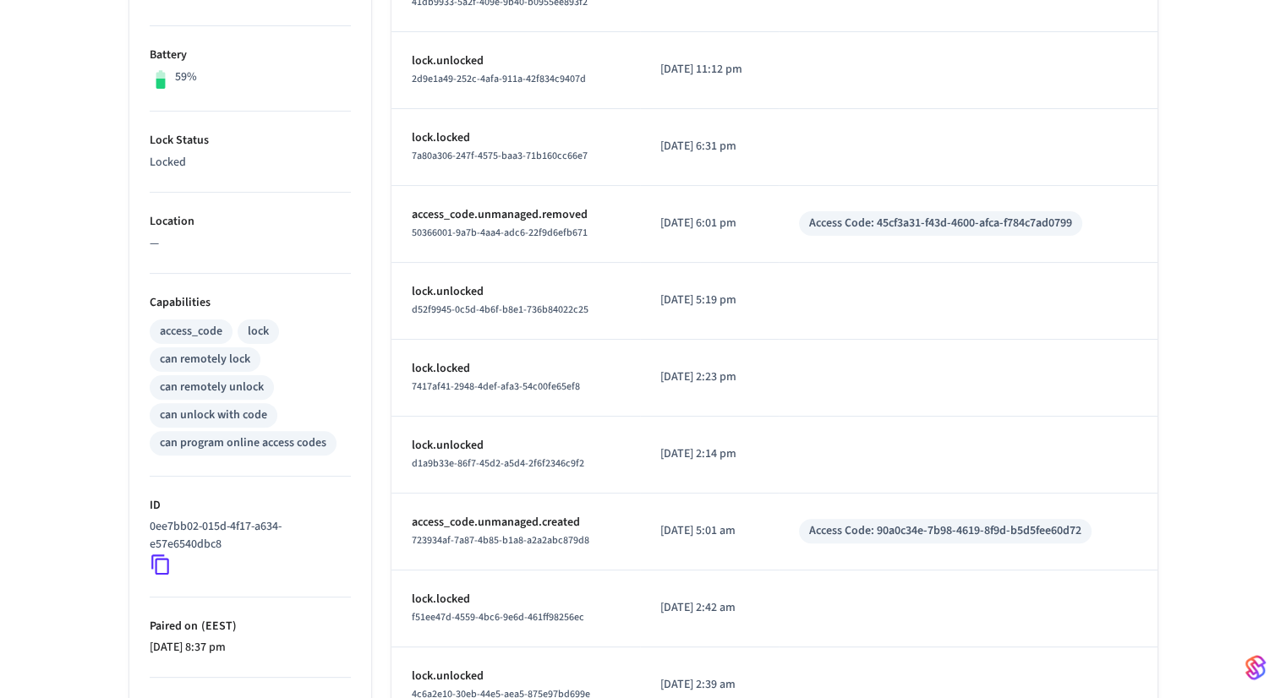
scroll to position [423, 0]
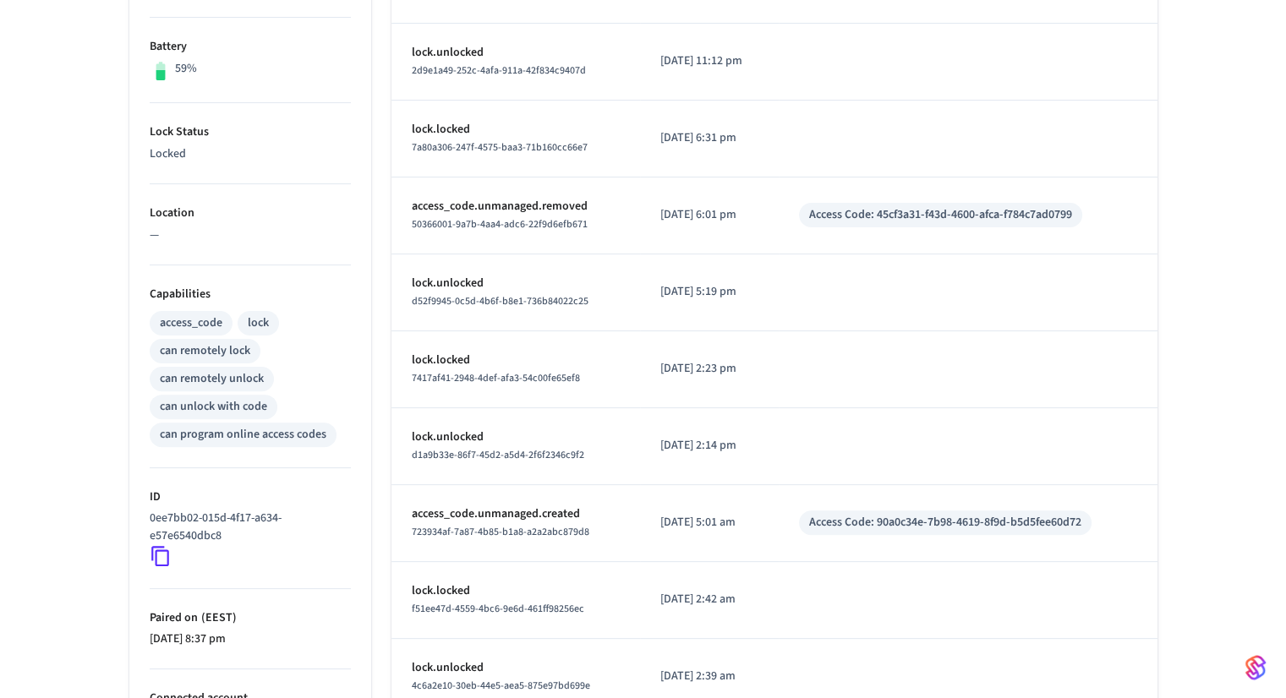
scroll to position [243, 0]
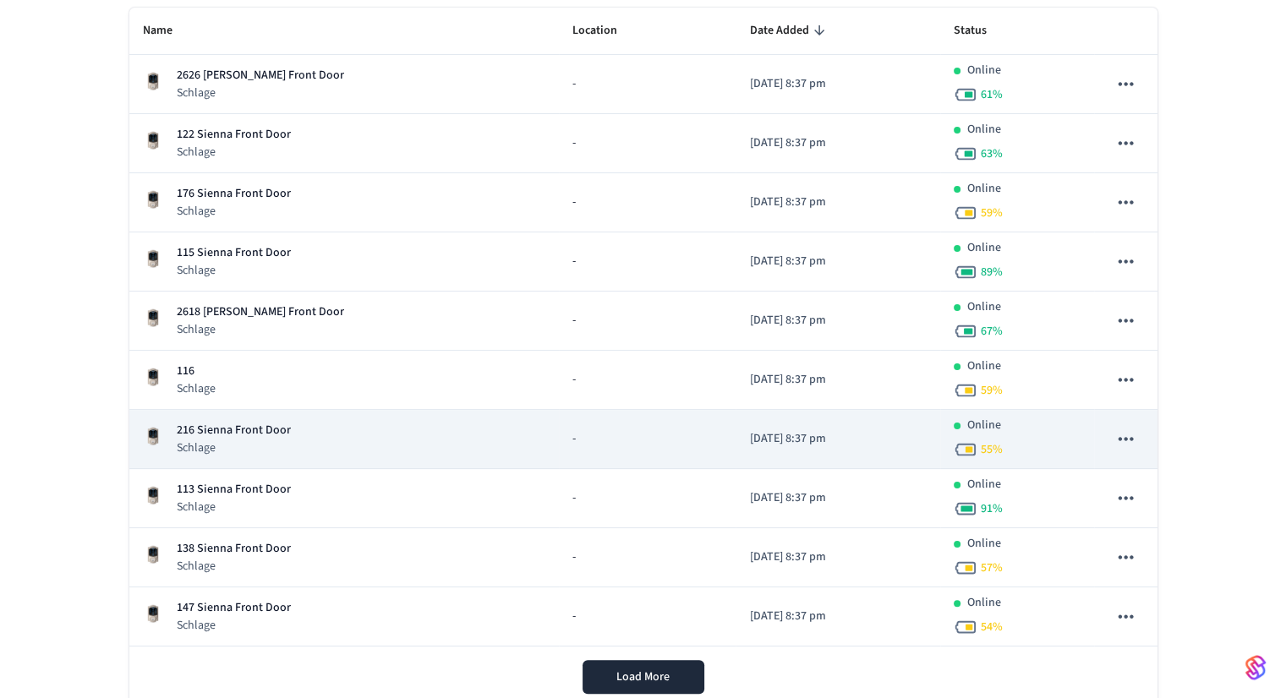
click at [203, 427] on p "216 Sienna Front Door" at bounding box center [234, 431] width 114 height 18
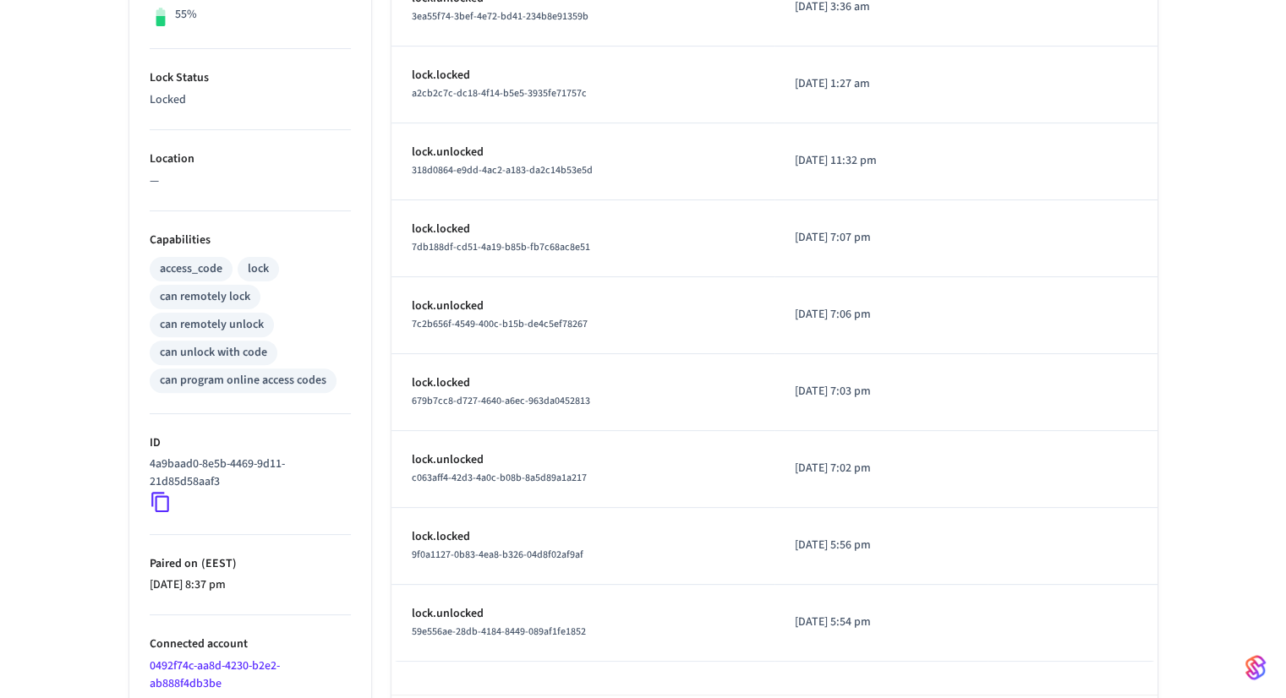
scroll to position [481, 0]
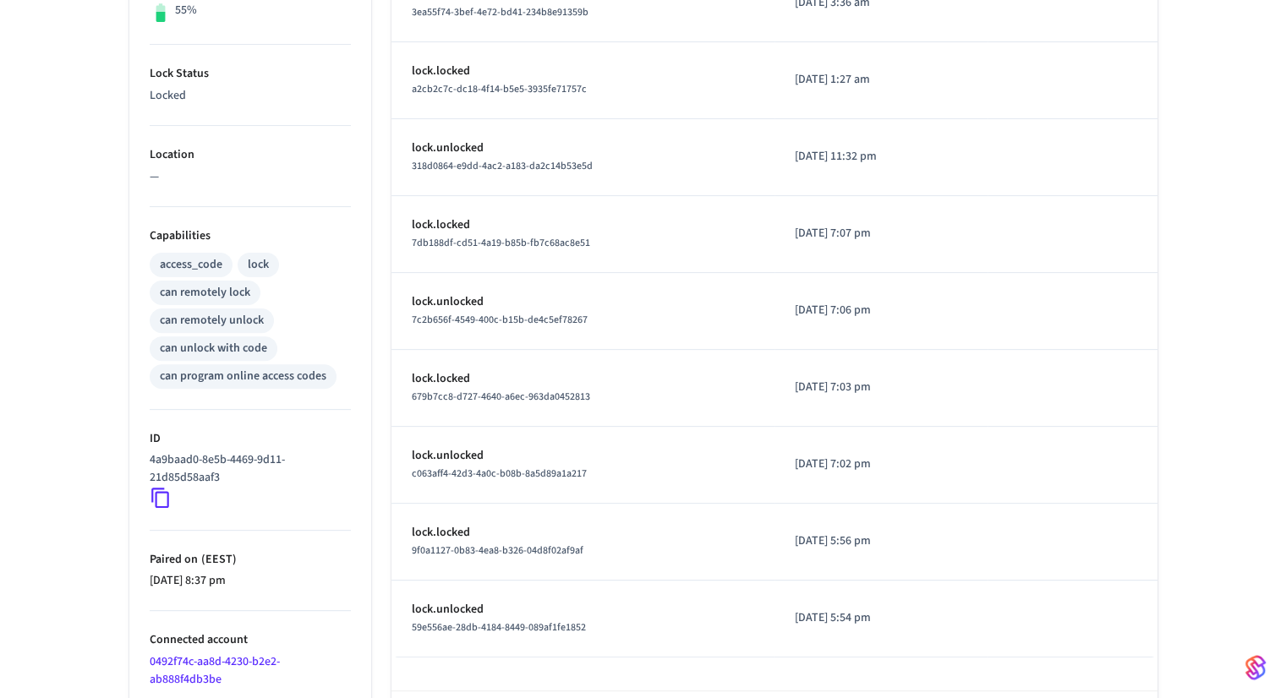
drag, startPoint x: 156, startPoint y: 495, endPoint x: 63, endPoint y: 474, distance: 94.4
click at [63, 474] on div "216 Sienna Front Door ​ ​ Properties Type Schlage Status Online Battery 55% Loc…" at bounding box center [643, 208] width 1286 height 1129
click at [163, 495] on icon at bounding box center [161, 498] width 22 height 22
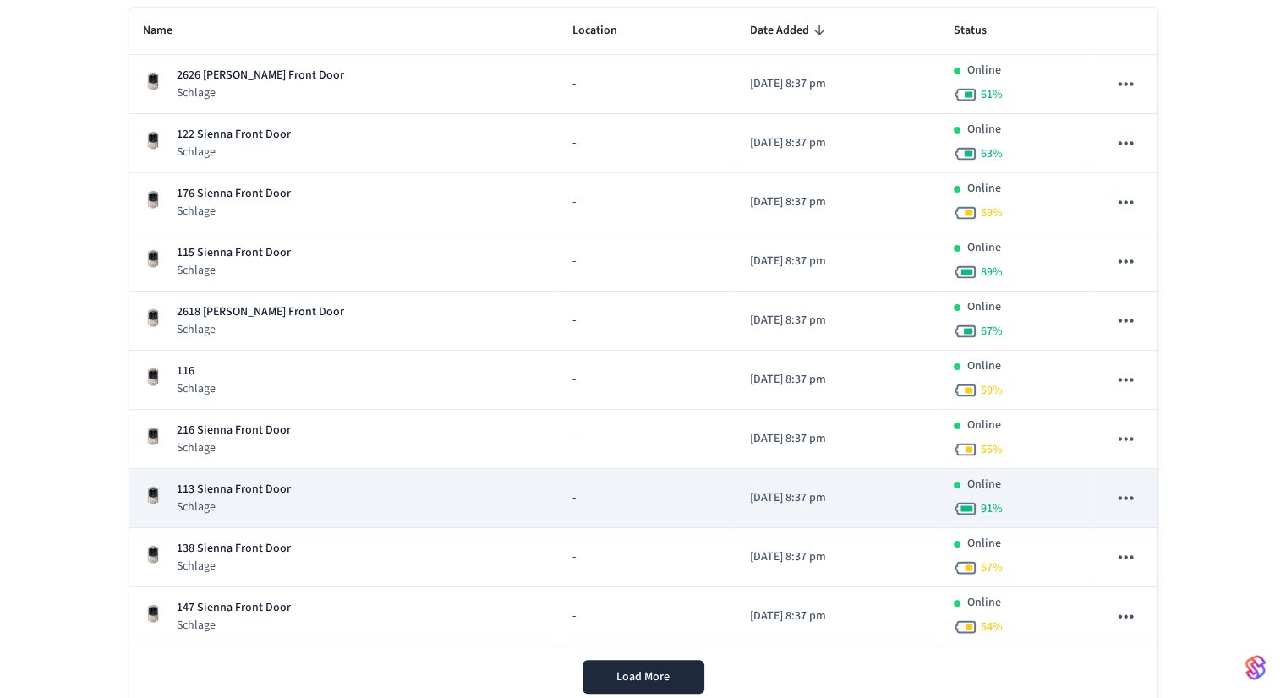
click at [221, 489] on p "113 Sienna Front Door" at bounding box center [234, 490] width 114 height 18
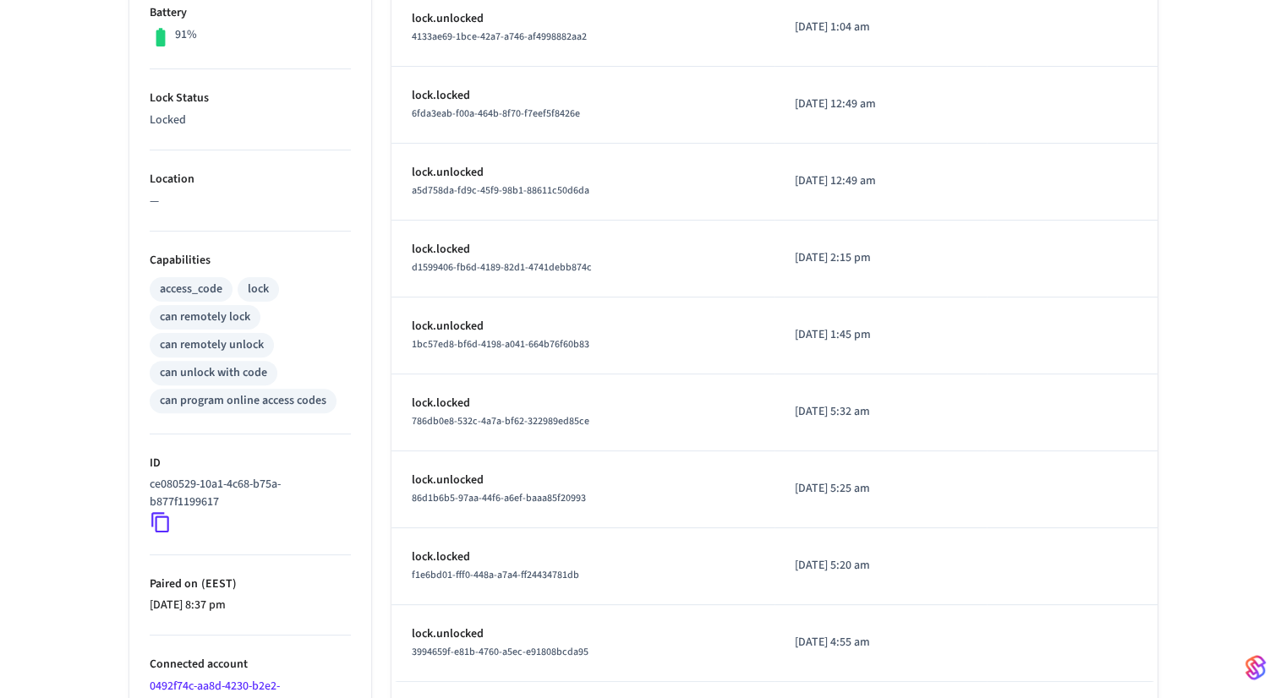
scroll to position [459, 0]
click at [163, 520] on icon at bounding box center [161, 520] width 22 height 22
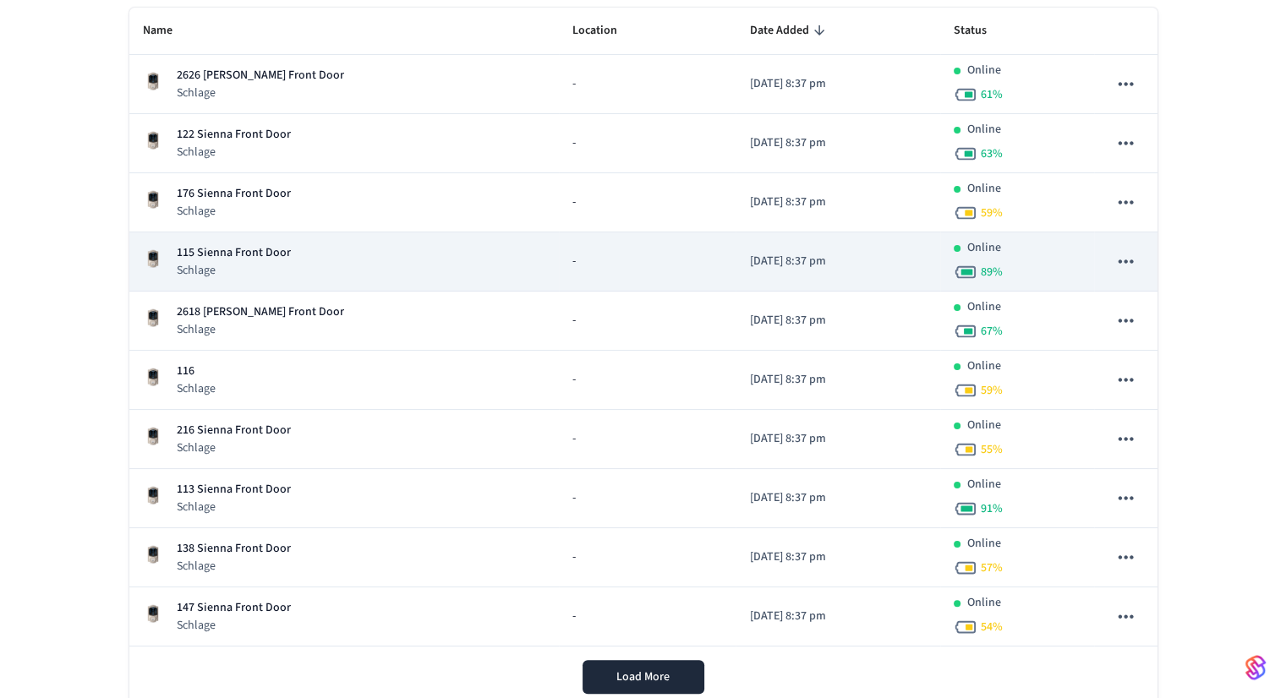
scroll to position [291, 0]
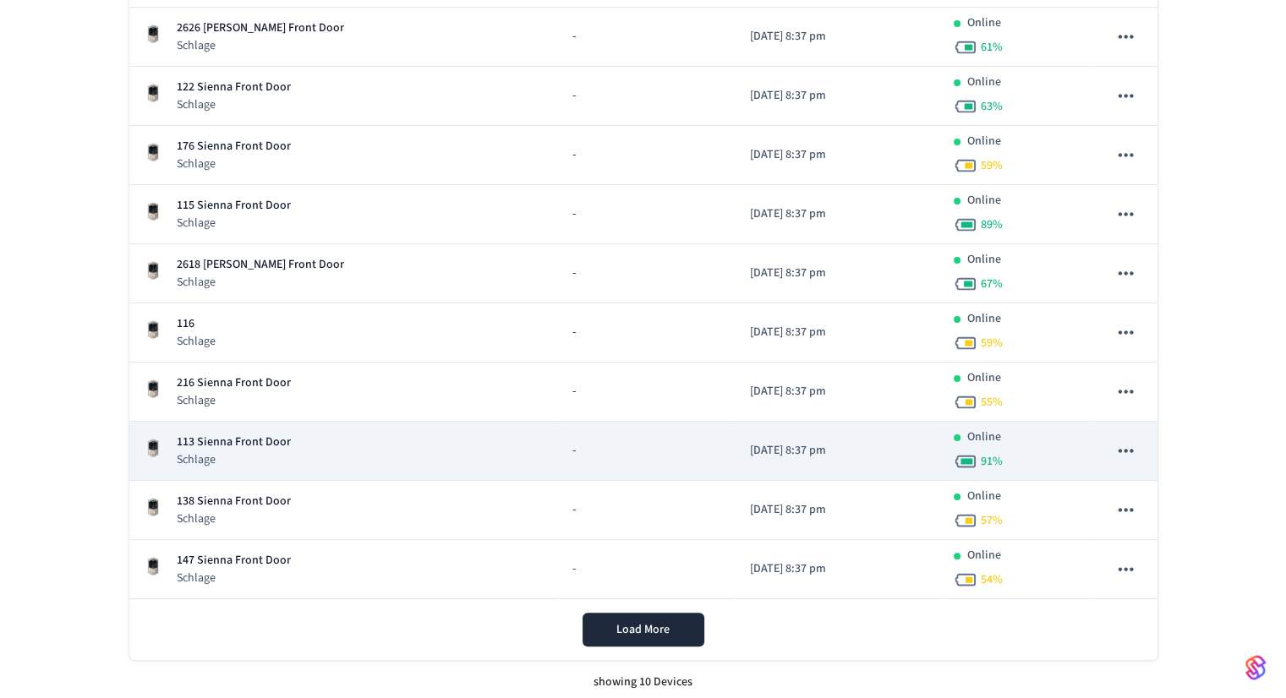
click at [203, 440] on p "113 Sienna Front Door" at bounding box center [234, 443] width 114 height 18
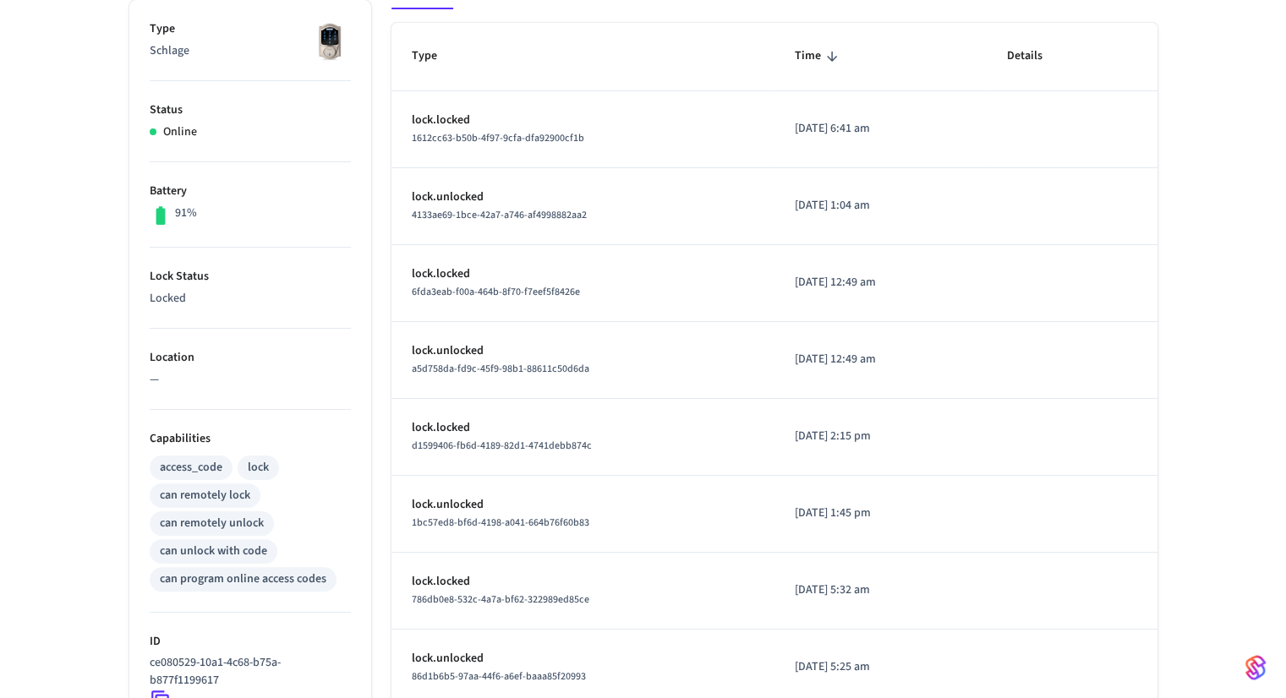
scroll to position [306, 0]
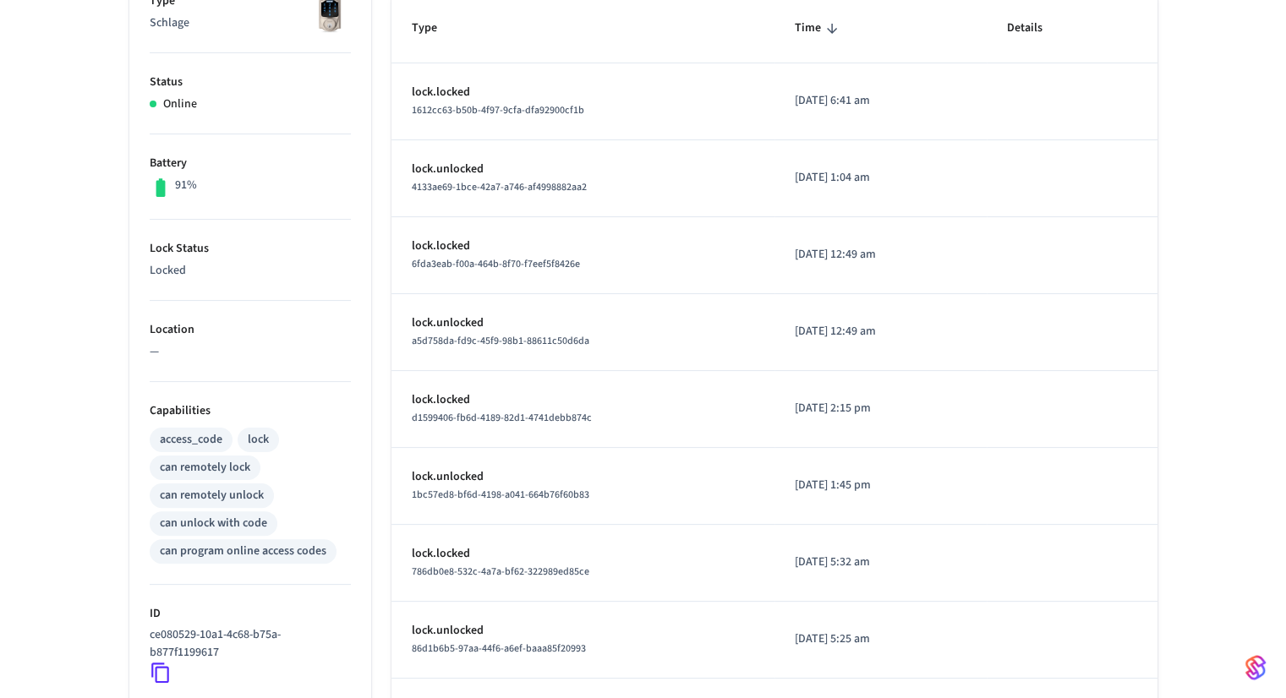
click at [161, 669] on icon at bounding box center [161, 673] width 22 height 22
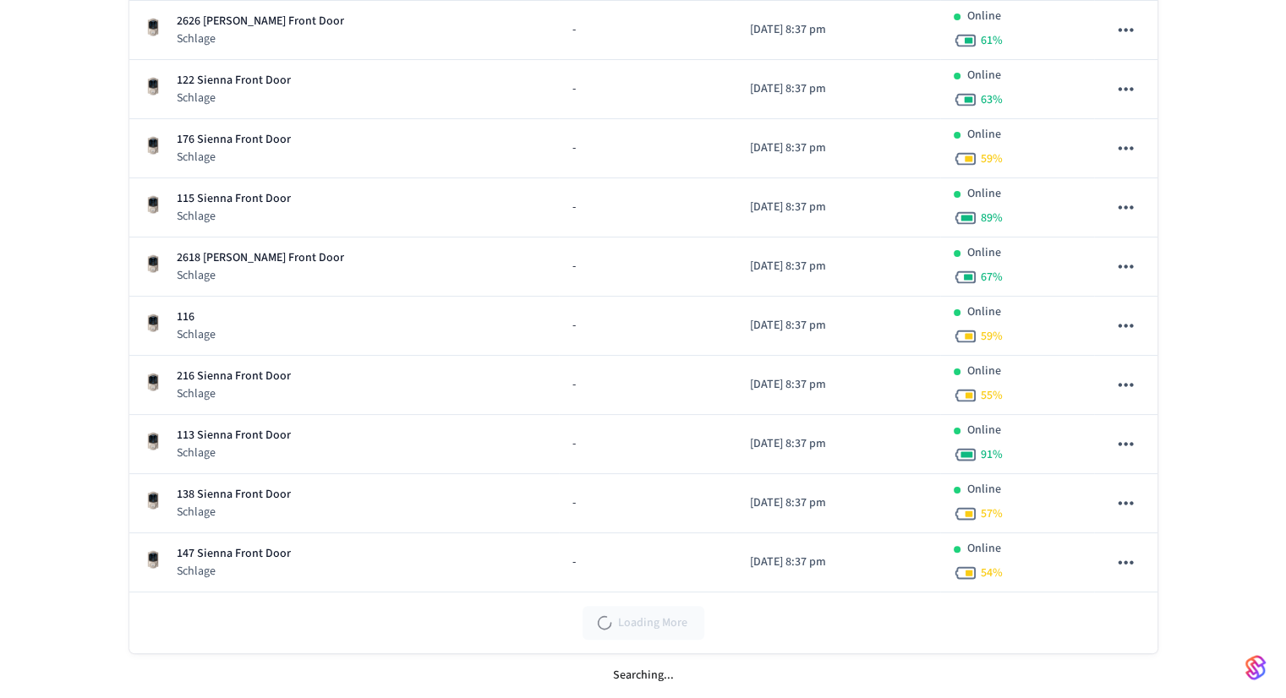
scroll to position [291, 0]
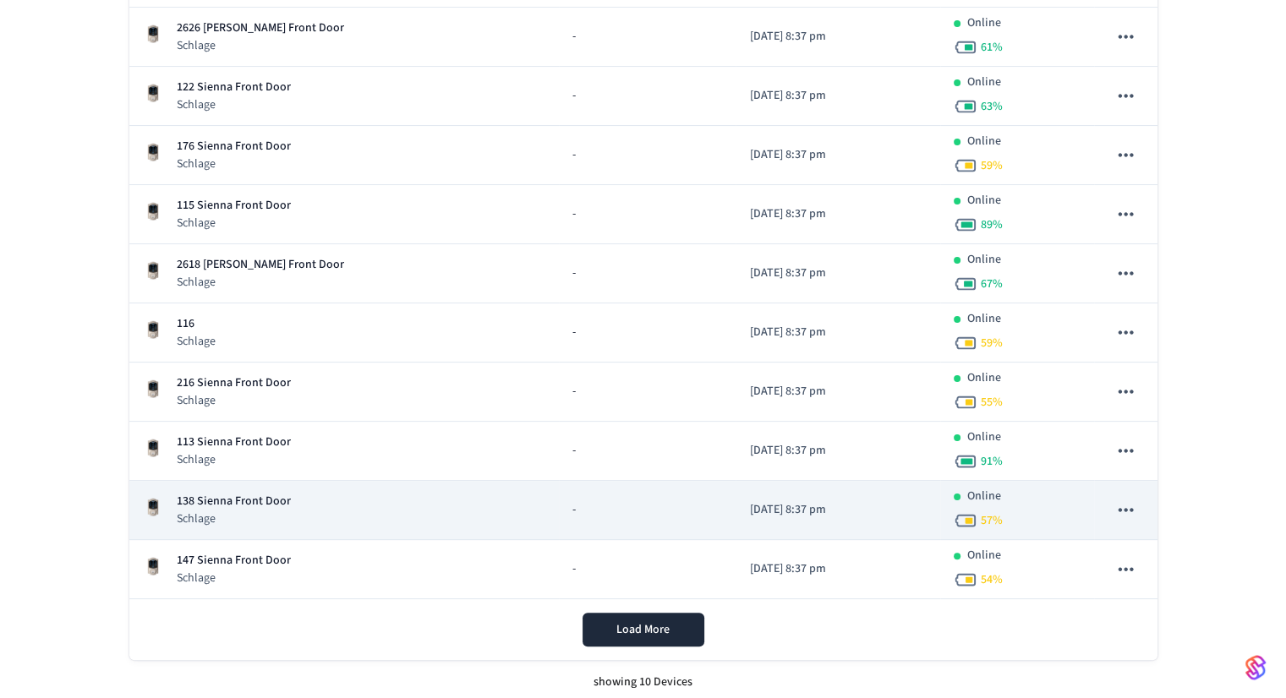
click at [195, 500] on p "138 Sienna Front Door" at bounding box center [234, 502] width 114 height 18
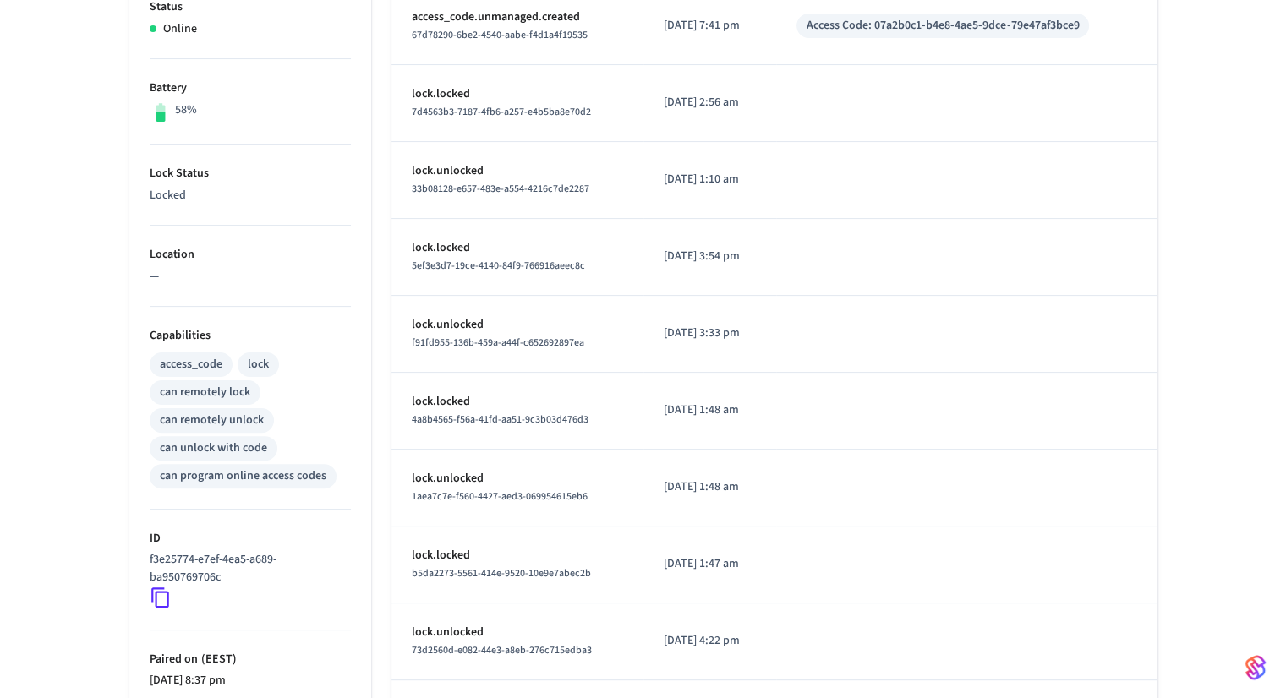
scroll to position [382, 0]
click at [164, 590] on icon at bounding box center [161, 597] width 22 height 22
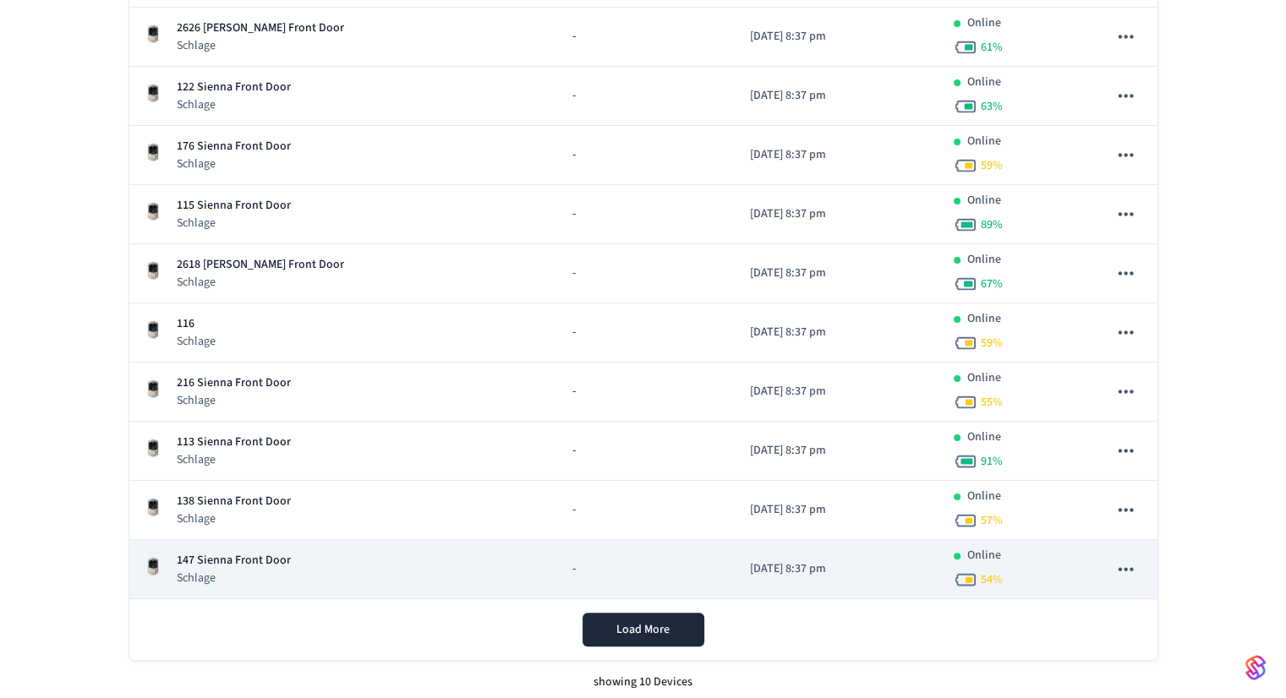
click at [252, 552] on p "147 Sienna Front Door" at bounding box center [234, 561] width 114 height 18
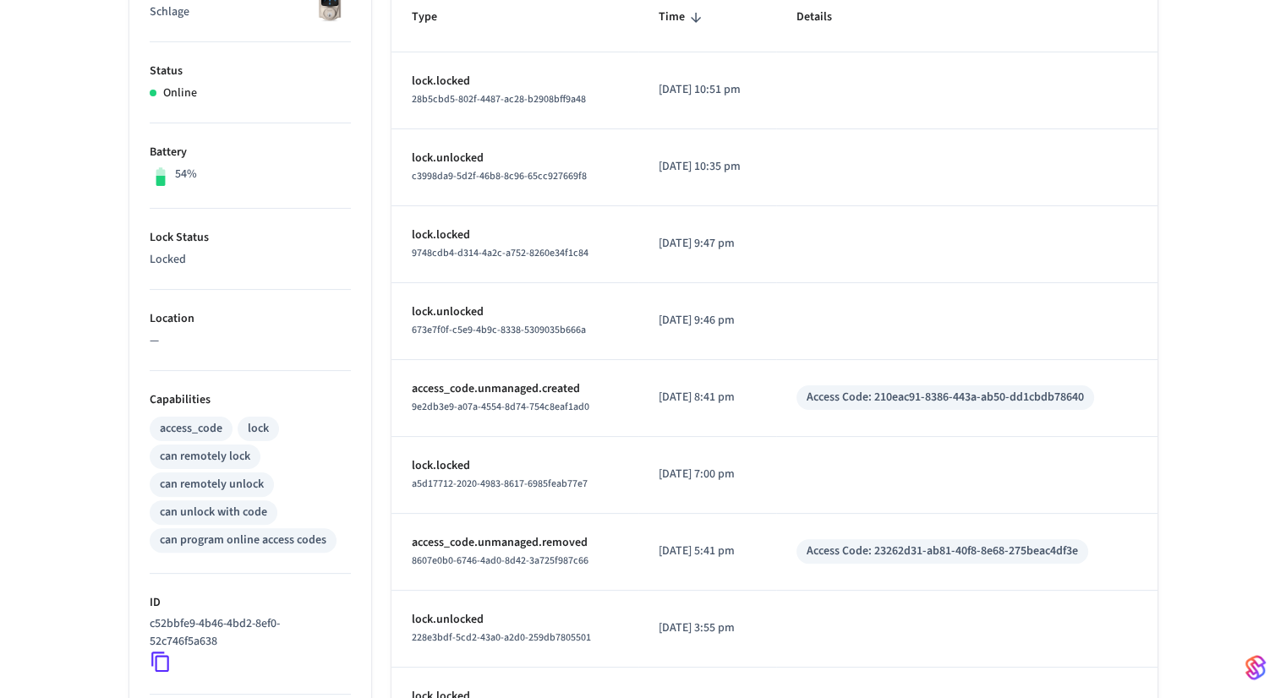
scroll to position [473, 0]
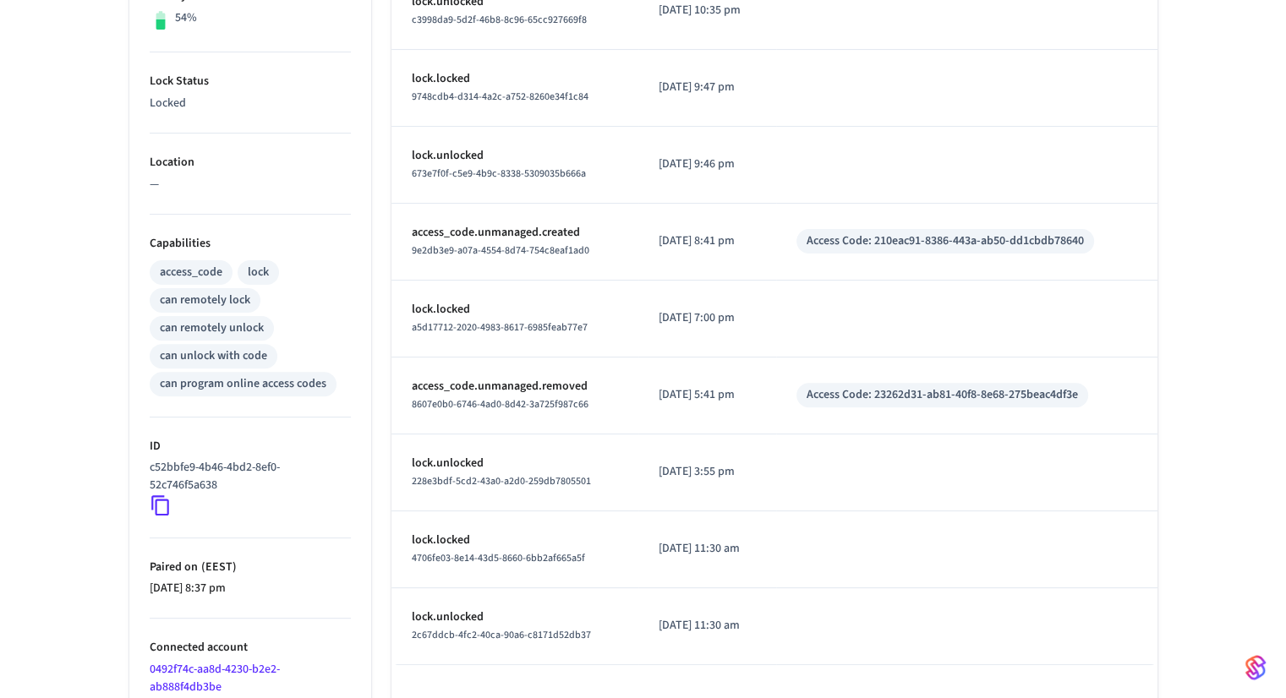
click at [158, 508] on icon at bounding box center [161, 506] width 22 height 22
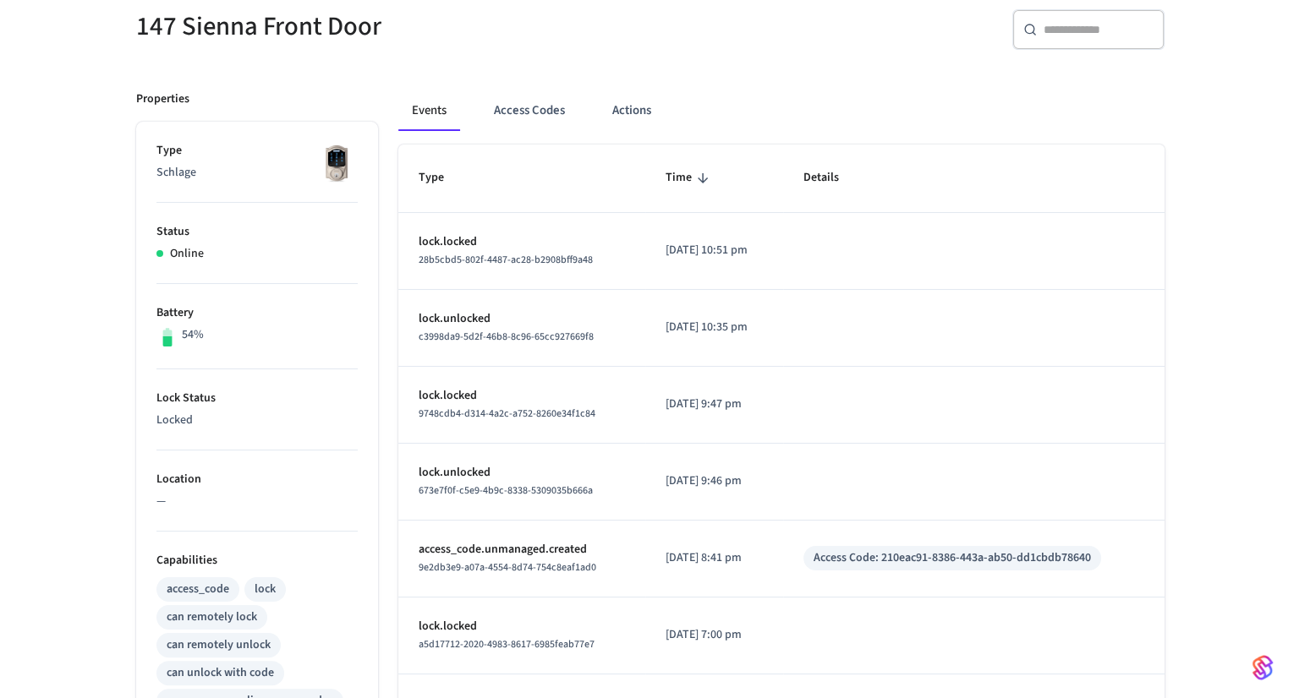
scroll to position [0, 0]
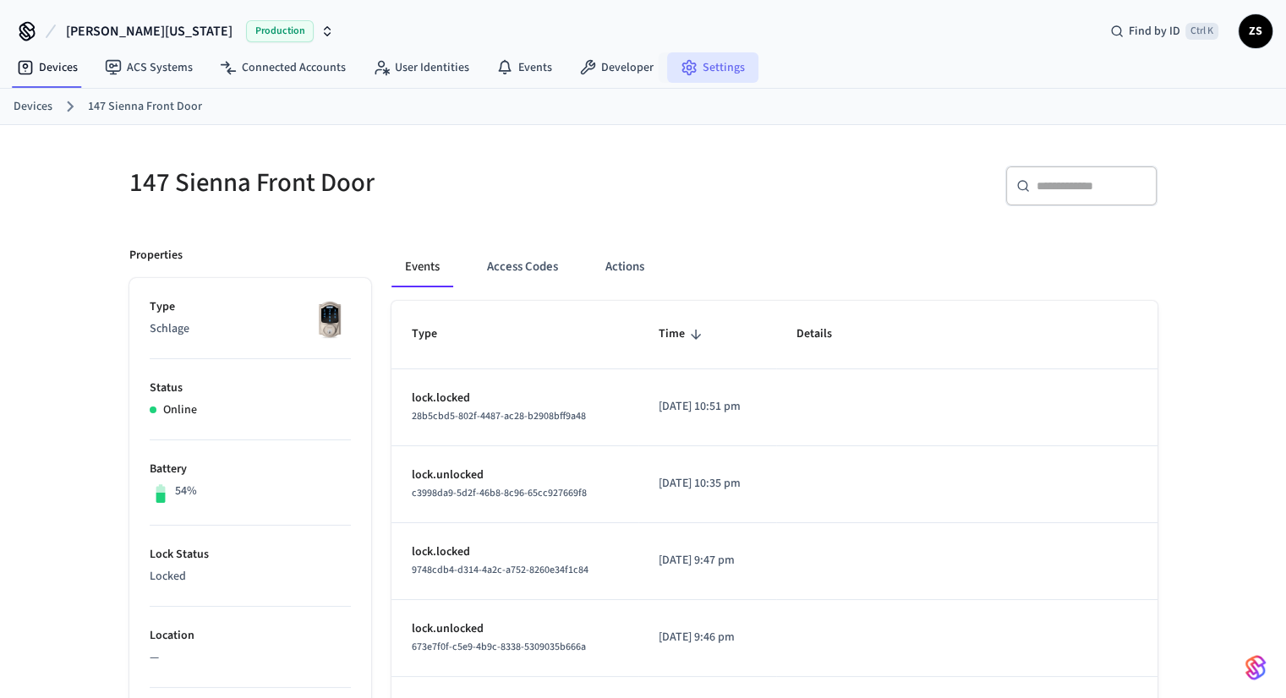
click at [711, 71] on link "Settings" at bounding box center [712, 67] width 91 height 30
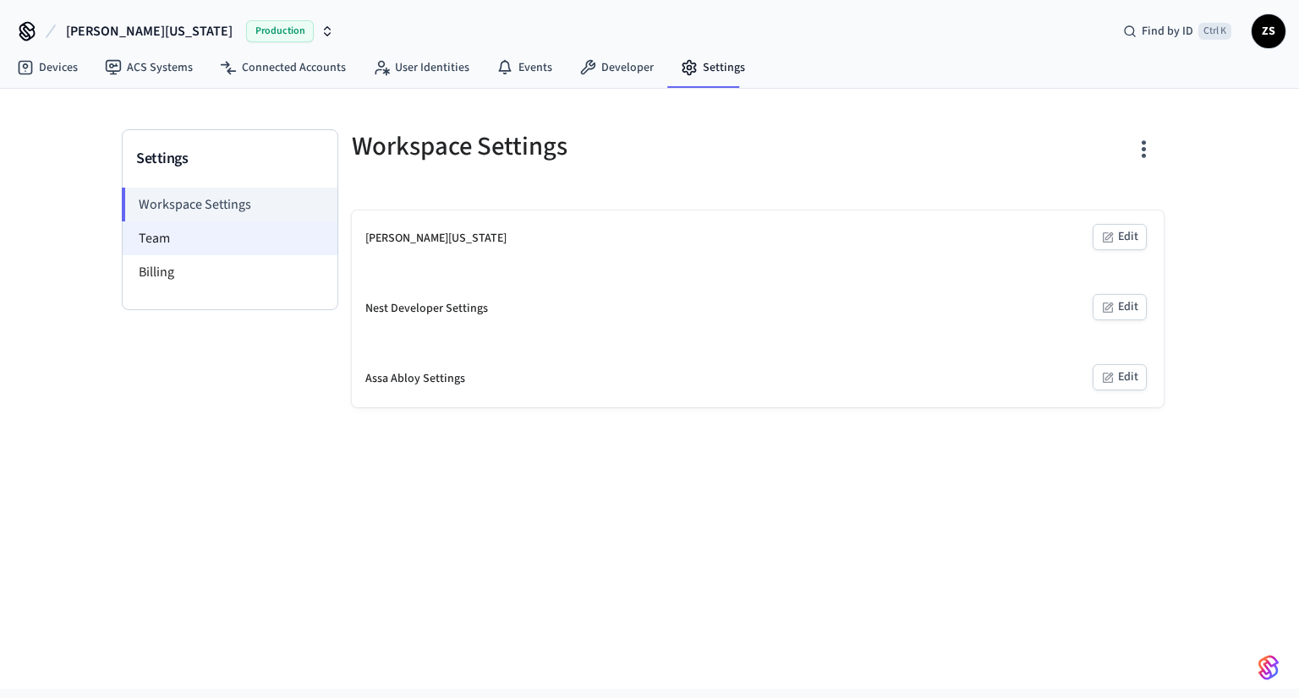
click at [176, 234] on li "Team" at bounding box center [230, 238] width 215 height 34
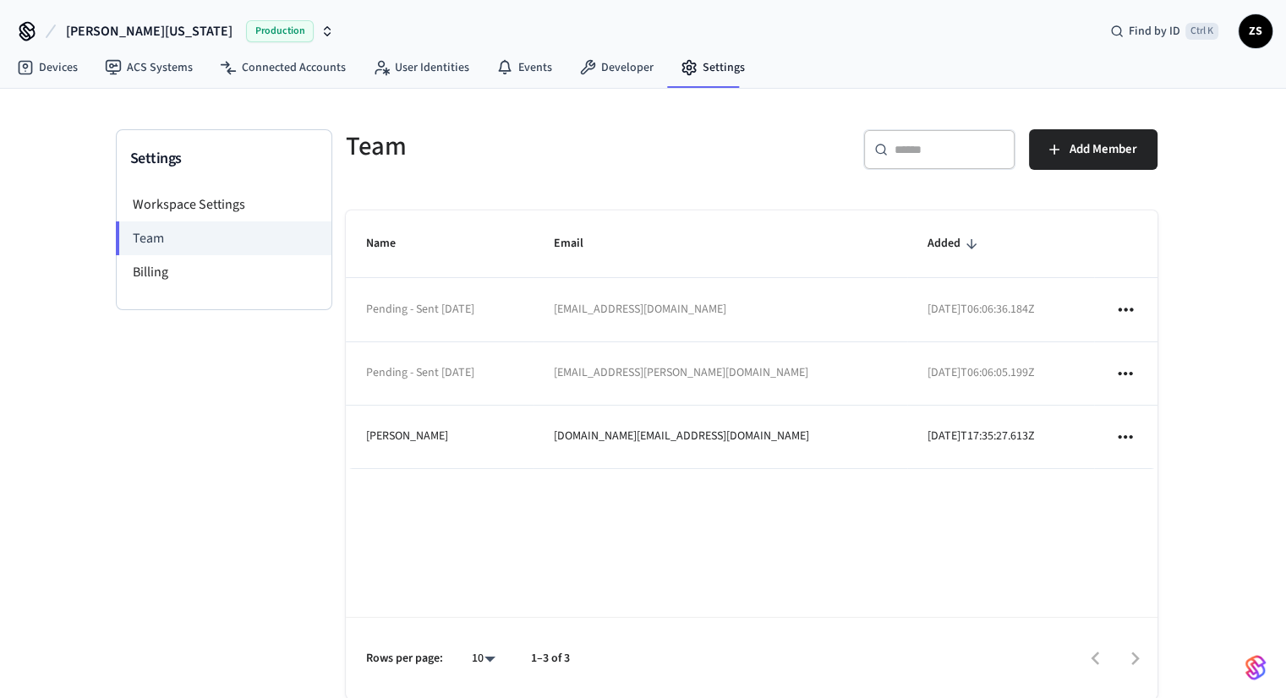
click at [1136, 379] on td "sticky table" at bounding box center [1125, 373] width 63 height 63
click at [1119, 374] on icon "sticky table" at bounding box center [1125, 372] width 14 height 3
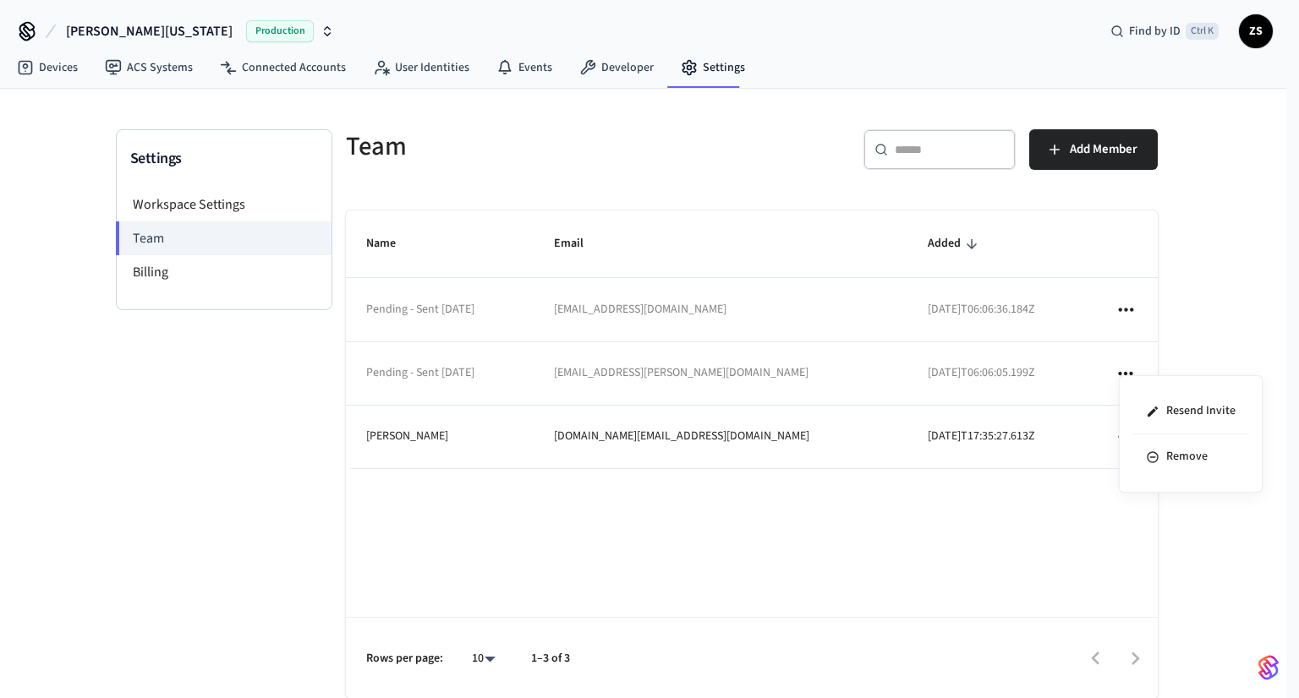
click at [626, 73] on div at bounding box center [649, 349] width 1299 height 698
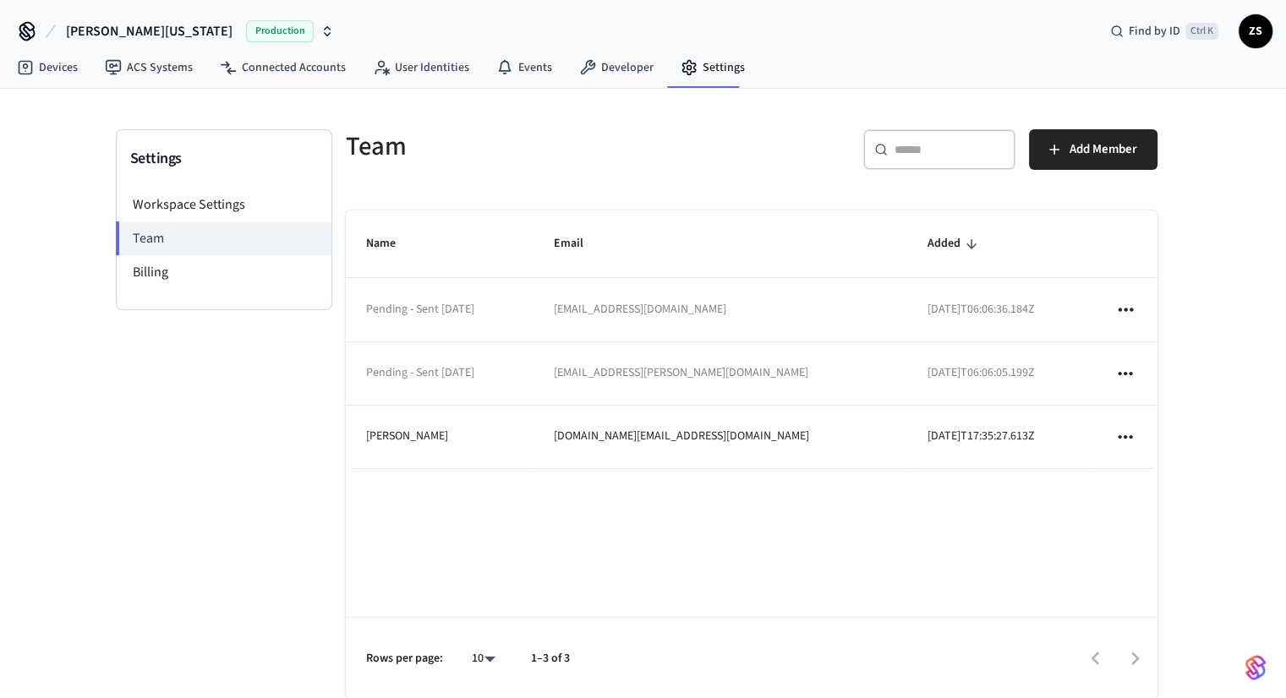
click at [606, 68] on body "[PERSON_NAME] [US_STATE] Production Find by ID Ctrl K ZS Devices ACS Systems Co…" at bounding box center [643, 366] width 1286 height 733
click at [604, 68] on link "Developer" at bounding box center [616, 67] width 101 height 30
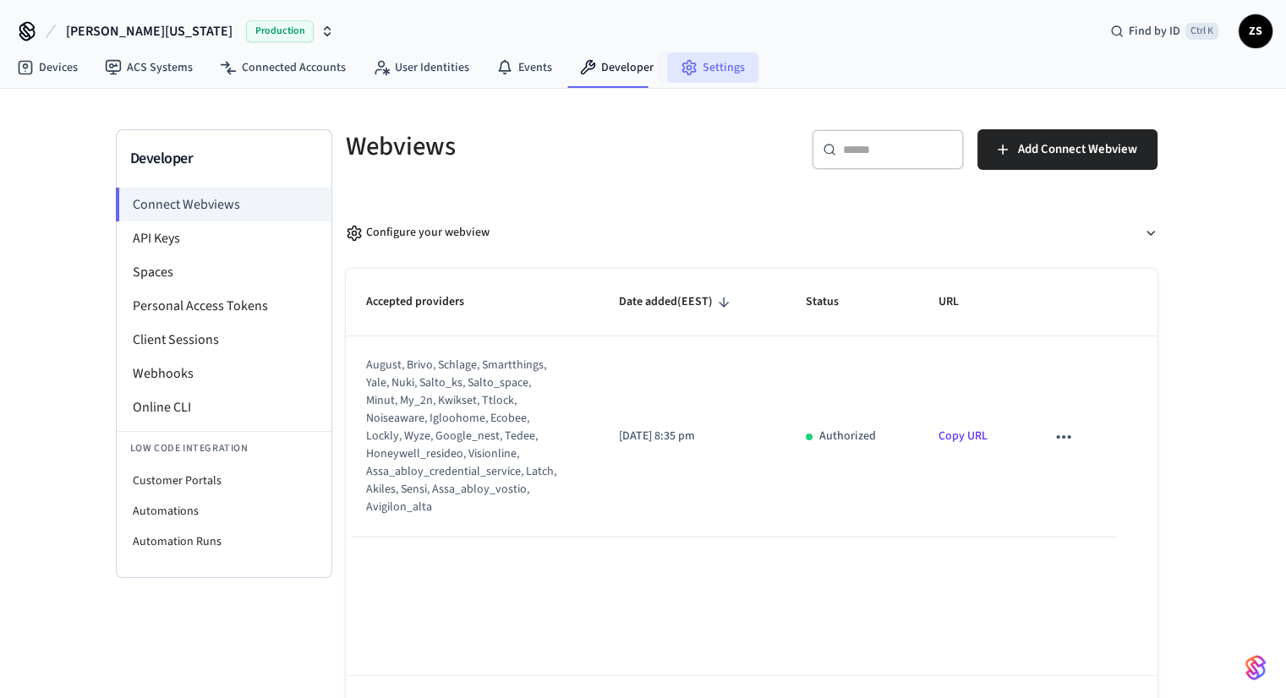
click at [692, 67] on link "Settings" at bounding box center [712, 67] width 91 height 30
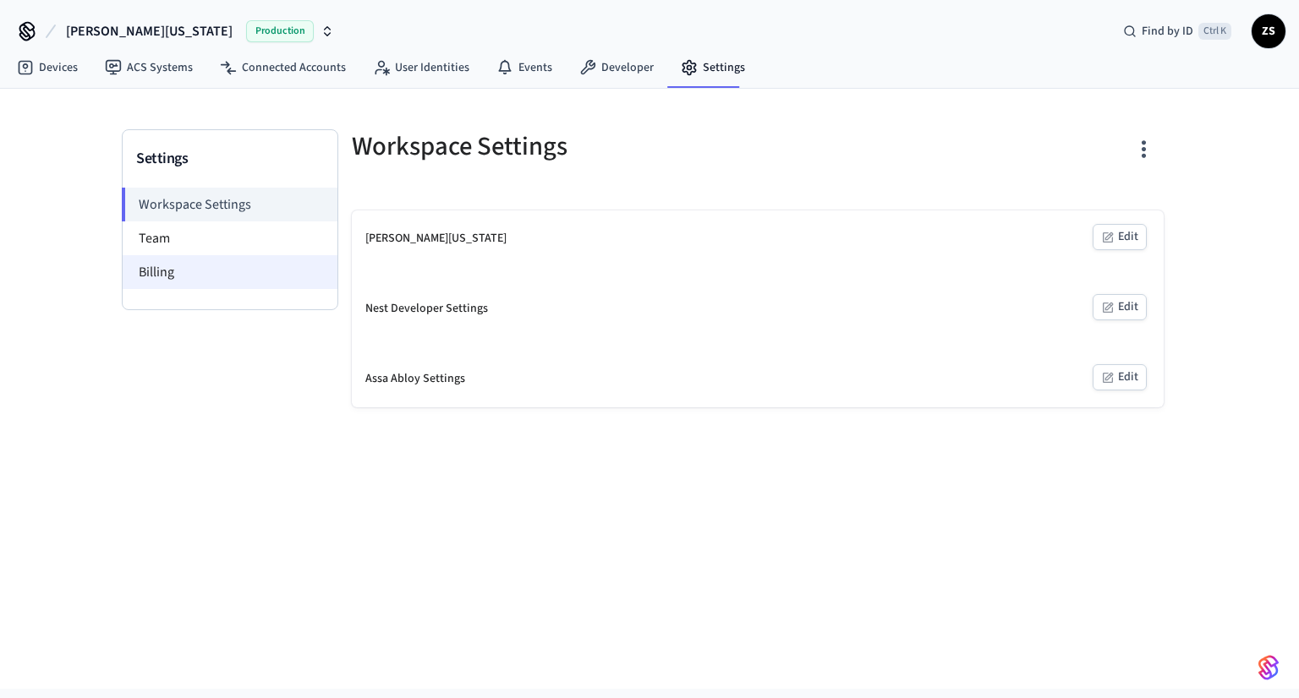
click at [156, 270] on li "Billing" at bounding box center [230, 272] width 215 height 34
